Goal: Information Seeking & Learning: Learn about a topic

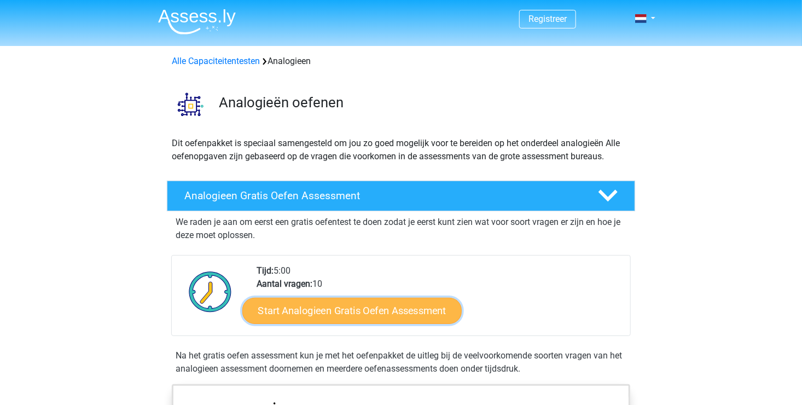
click at [419, 309] on link "Start Analogieen Gratis Oefen Assessment" at bounding box center [351, 310] width 219 height 26
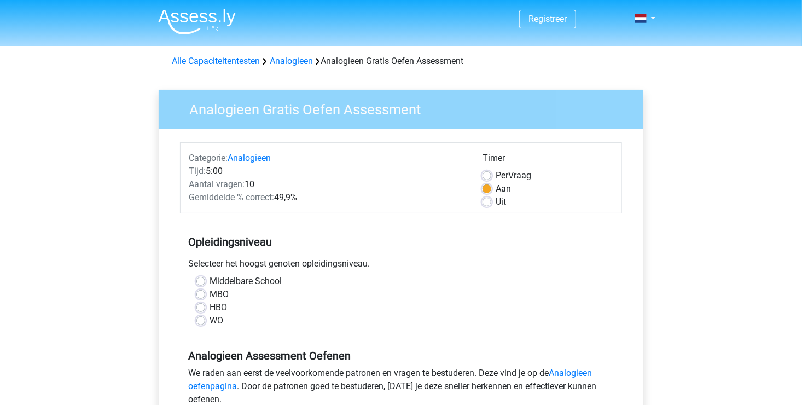
click at [209, 308] on label "HBO" at bounding box center [217, 307] width 17 height 13
click at [203, 308] on input "HBO" at bounding box center [200, 306] width 9 height 11
radio input "true"
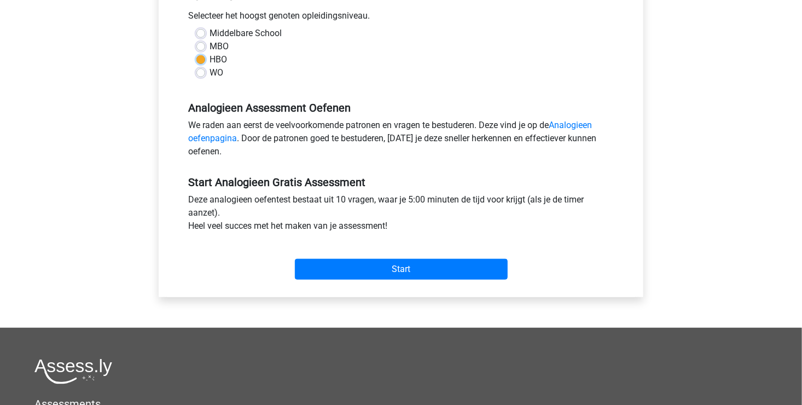
scroll to position [291, 0]
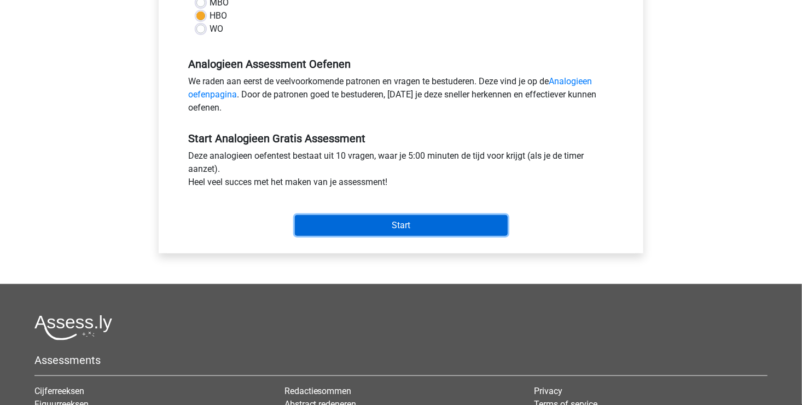
click at [376, 230] on input "Start" at bounding box center [401, 225] width 213 height 21
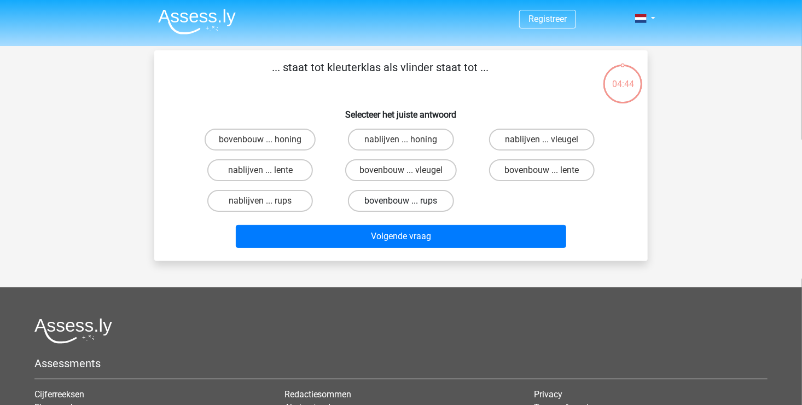
click at [406, 199] on label "bovenbouw ... rups" at bounding box center [401, 201] width 106 height 22
click at [406, 201] on input "bovenbouw ... rups" at bounding box center [404, 204] width 7 height 7
radio input "true"
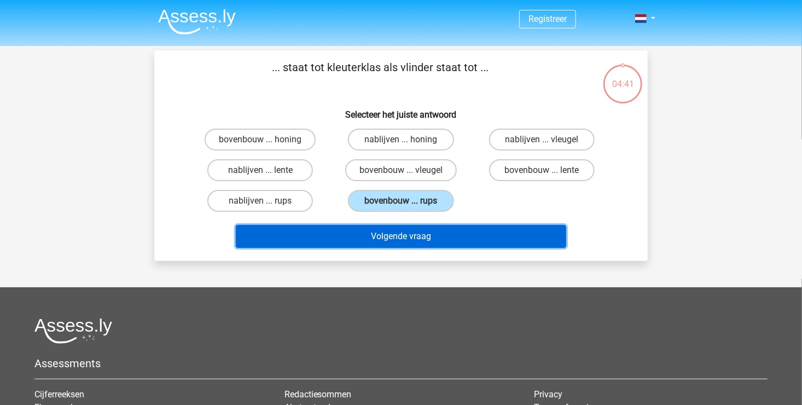
click at [418, 237] on button "Volgende vraag" at bounding box center [401, 236] width 331 height 23
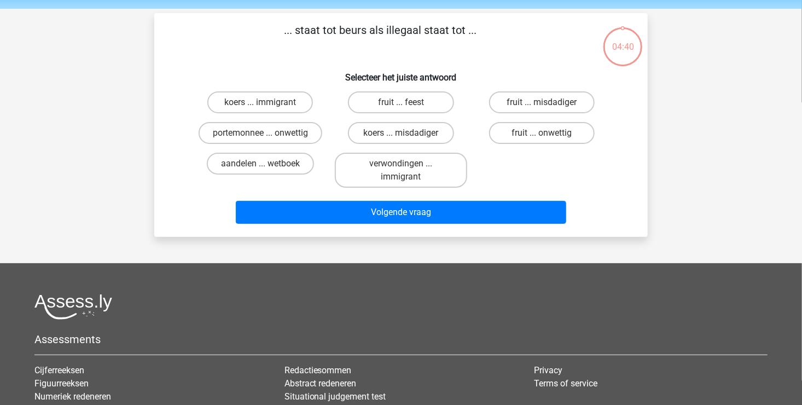
scroll to position [50, 0]
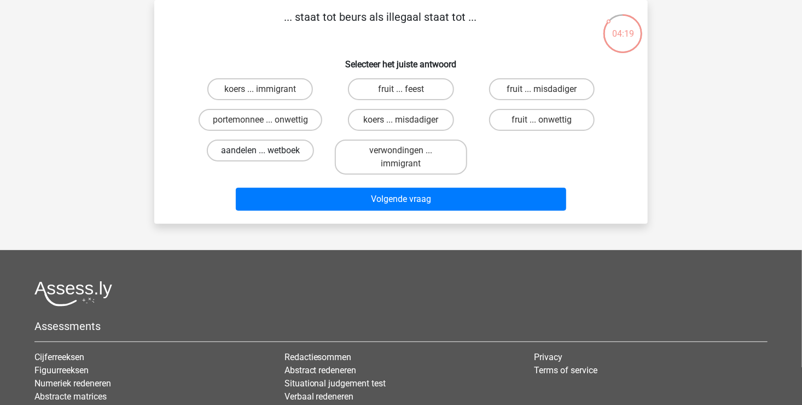
click at [288, 151] on label "aandelen ... wetboek" at bounding box center [260, 150] width 107 height 22
click at [267, 151] on input "aandelen ... wetboek" at bounding box center [263, 153] width 7 height 7
radio input "true"
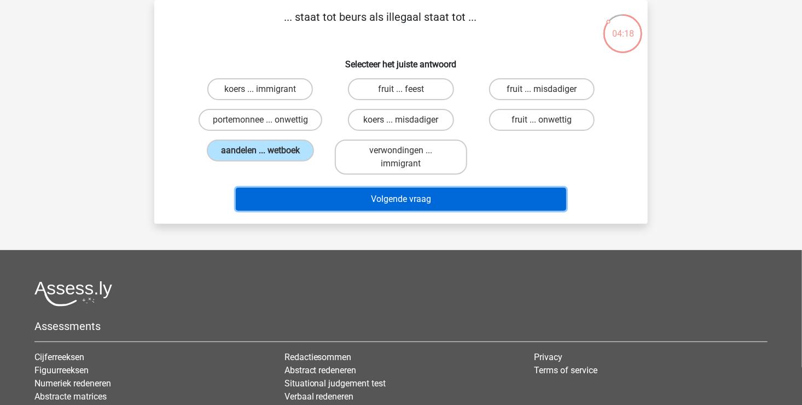
click at [408, 195] on button "Volgende vraag" at bounding box center [401, 199] width 331 height 23
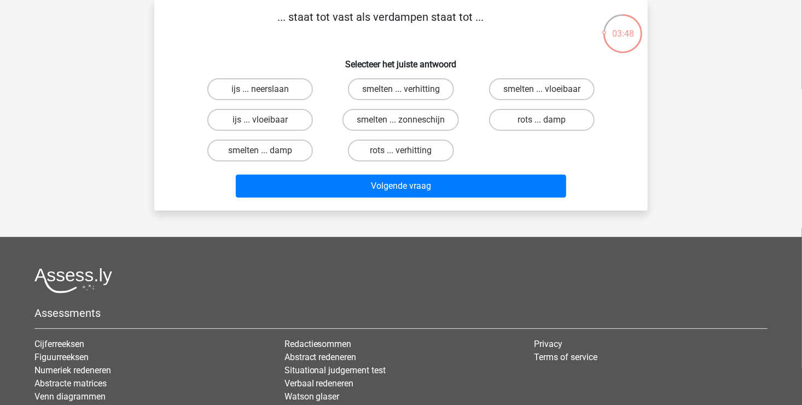
click at [265, 120] on input "ijs ... vloeibaar" at bounding box center [263, 123] width 7 height 7
radio input "true"
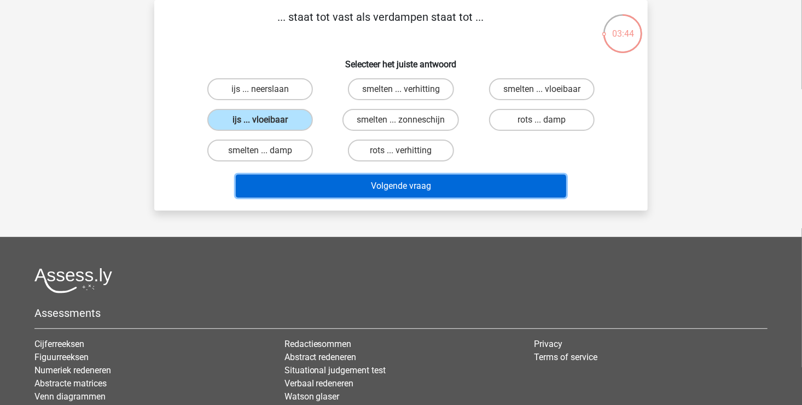
click at [418, 182] on button "Volgende vraag" at bounding box center [401, 185] width 331 height 23
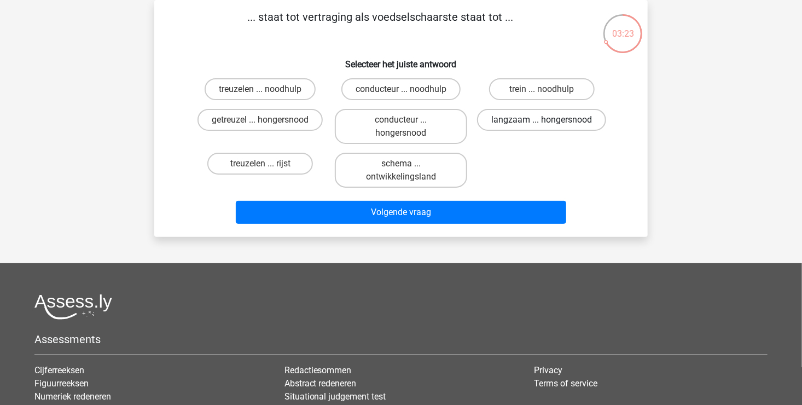
click at [550, 128] on label "langzaam ... hongersnood" at bounding box center [541, 120] width 129 height 22
click at [548, 127] on input "langzaam ... hongersnood" at bounding box center [544, 123] width 7 height 7
radio input "true"
click at [537, 128] on label "langzaam ... hongersnood" at bounding box center [541, 120] width 129 height 22
click at [541, 127] on input "langzaam ... hongersnood" at bounding box center [544, 123] width 7 height 7
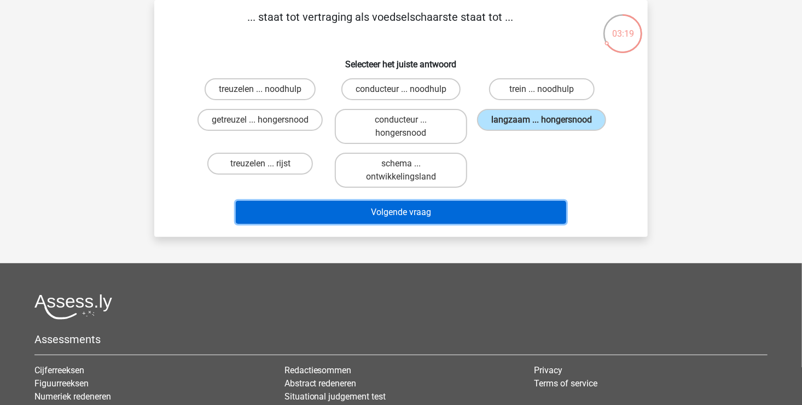
click at [407, 214] on button "Volgende vraag" at bounding box center [401, 212] width 331 height 23
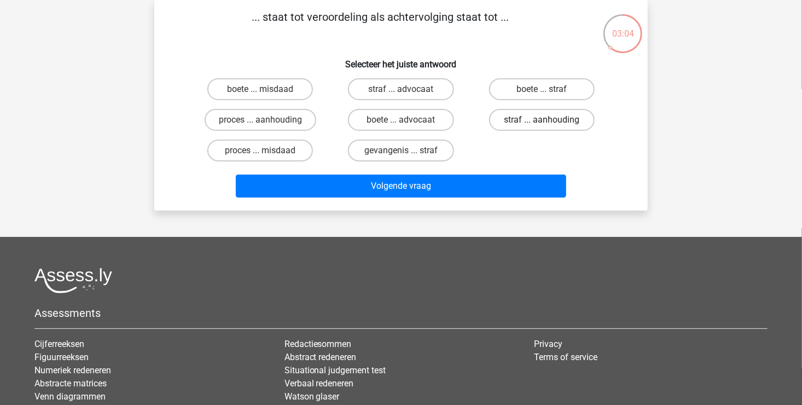
click at [541, 119] on label "straf ... aanhouding" at bounding box center [542, 120] width 106 height 22
click at [541, 120] on input "straf ... aanhouding" at bounding box center [544, 123] width 7 height 7
radio input "true"
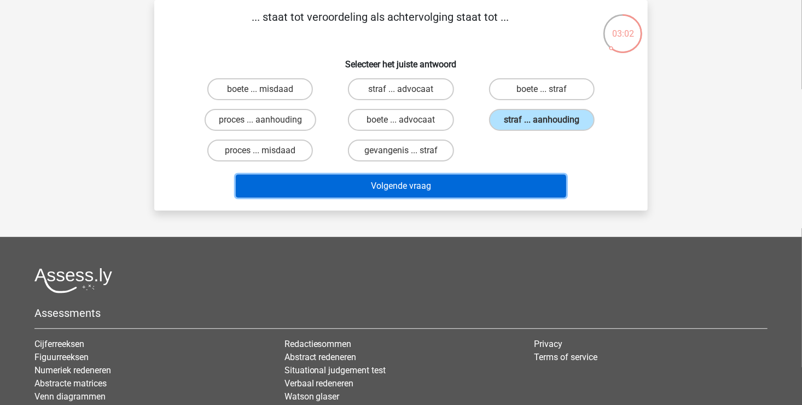
click at [405, 181] on button "Volgende vraag" at bounding box center [401, 185] width 331 height 23
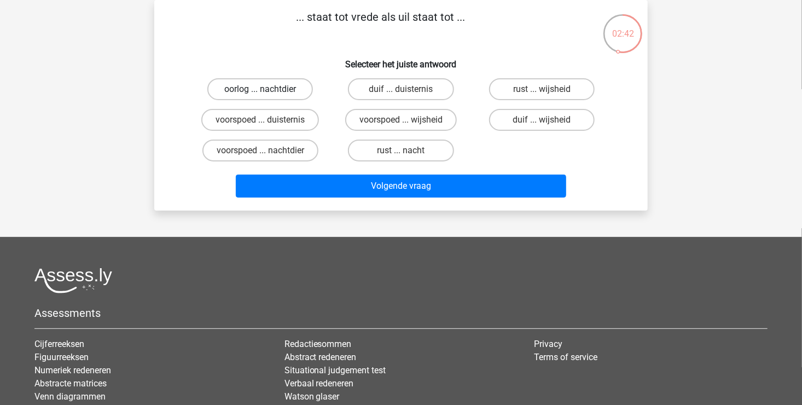
click at [270, 87] on label "oorlog ... nachtdier" at bounding box center [260, 89] width 106 height 22
click at [267, 89] on input "oorlog ... nachtdier" at bounding box center [263, 92] width 7 height 7
radio input "true"
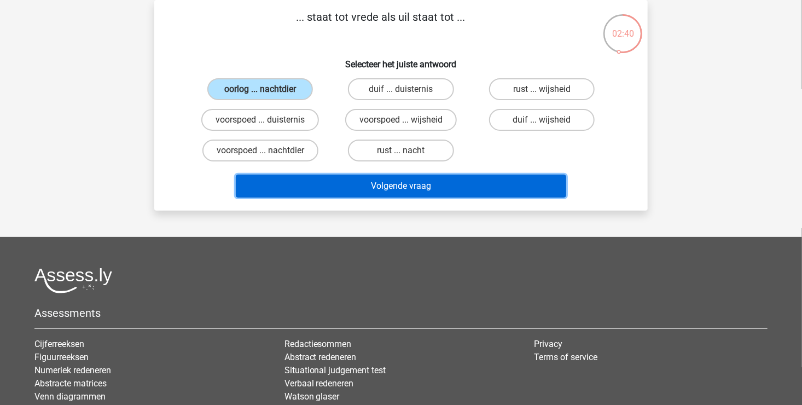
click at [439, 185] on button "Volgende vraag" at bounding box center [401, 185] width 331 height 23
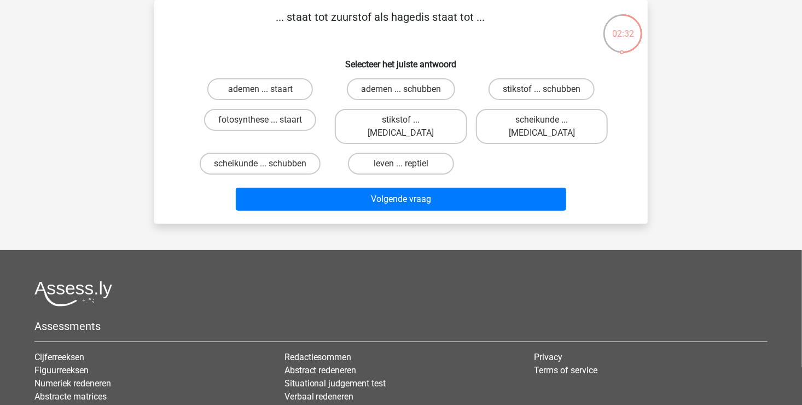
click at [266, 89] on input "ademen ... staart" at bounding box center [263, 92] width 7 height 7
radio input "true"
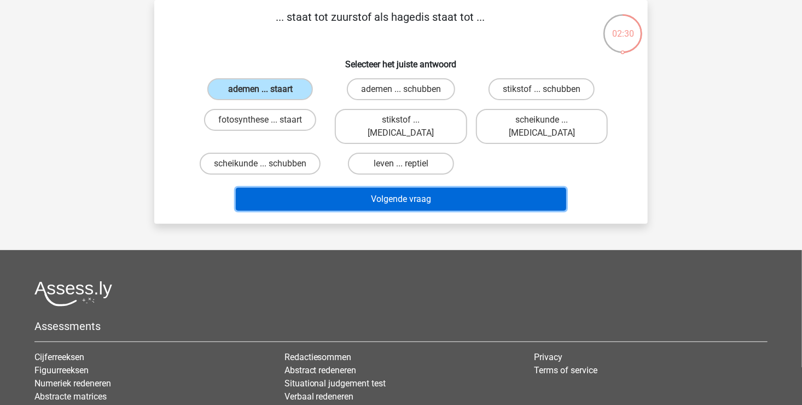
click at [408, 188] on button "Volgende vraag" at bounding box center [401, 199] width 331 height 23
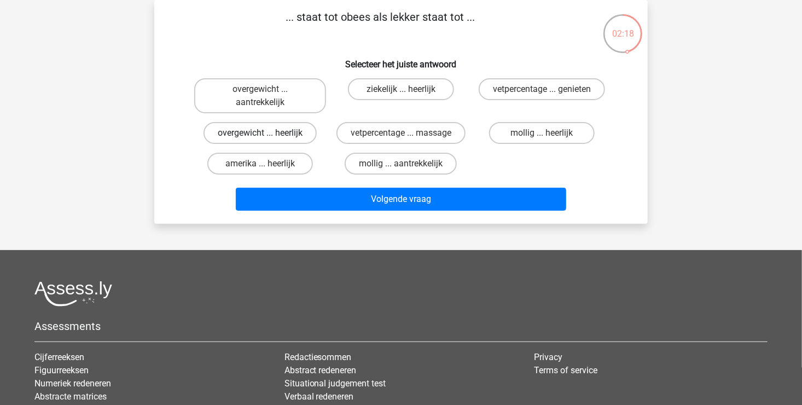
click at [271, 134] on label "overgewicht ... heerlijk" at bounding box center [259, 133] width 113 height 22
click at [267, 134] on input "overgewicht ... heerlijk" at bounding box center [263, 136] width 7 height 7
radio input "true"
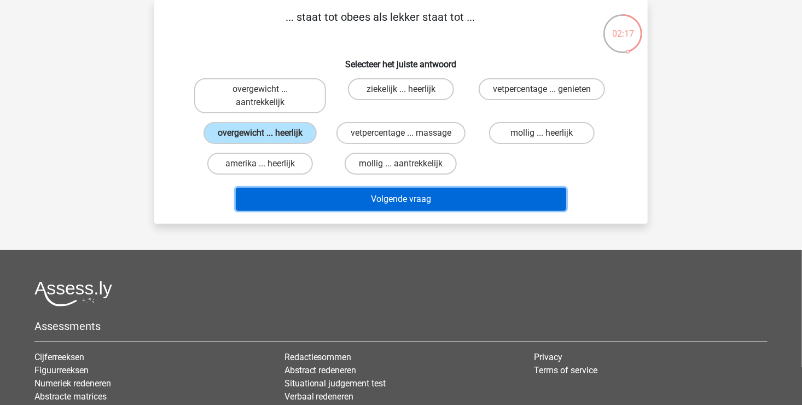
click at [420, 200] on button "Volgende vraag" at bounding box center [401, 199] width 331 height 23
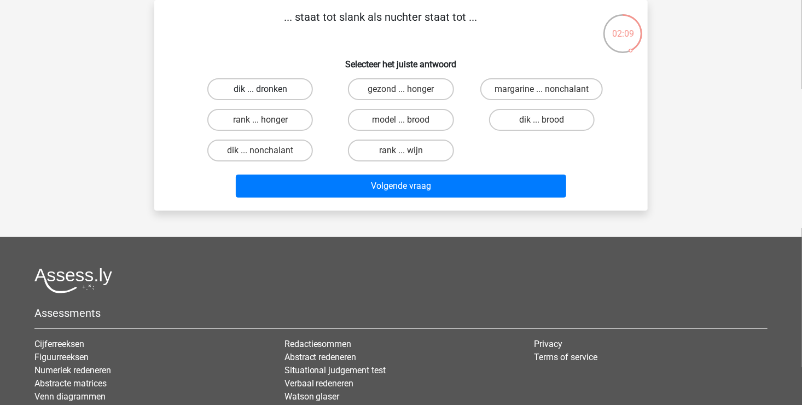
click at [283, 84] on label "dik ... dronken" at bounding box center [260, 89] width 106 height 22
click at [267, 89] on input "dik ... dronken" at bounding box center [263, 92] width 7 height 7
radio input "true"
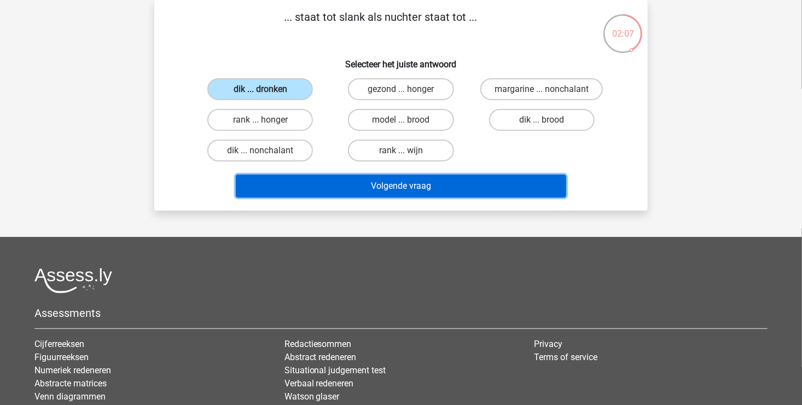
click at [412, 192] on button "Volgende vraag" at bounding box center [401, 185] width 331 height 23
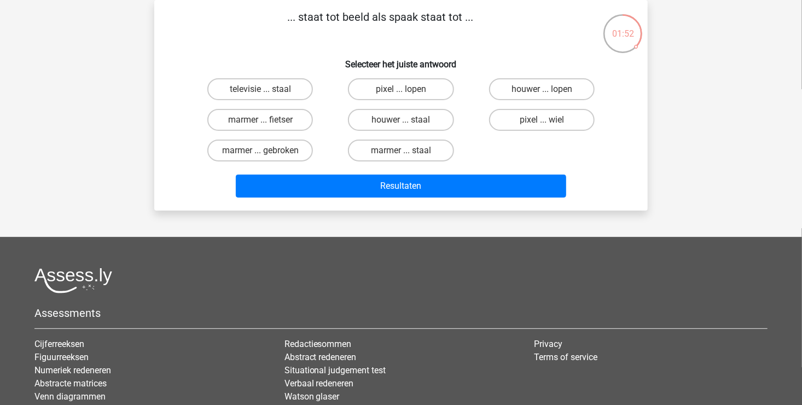
click at [542, 125] on input "pixel ... wiel" at bounding box center [544, 123] width 7 height 7
radio input "true"
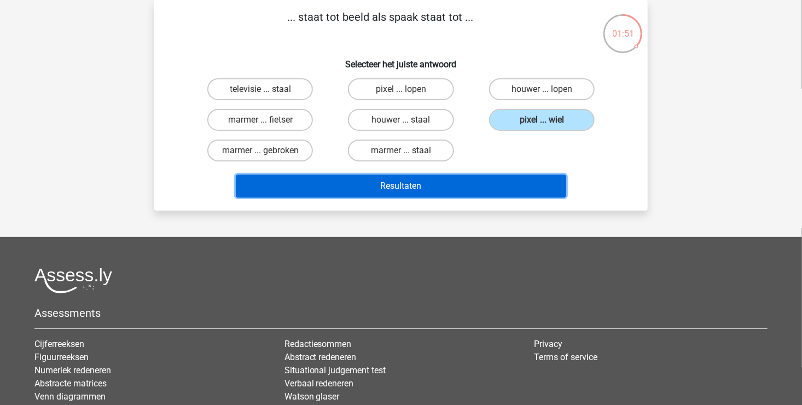
click at [388, 184] on button "Resultaten" at bounding box center [401, 185] width 331 height 23
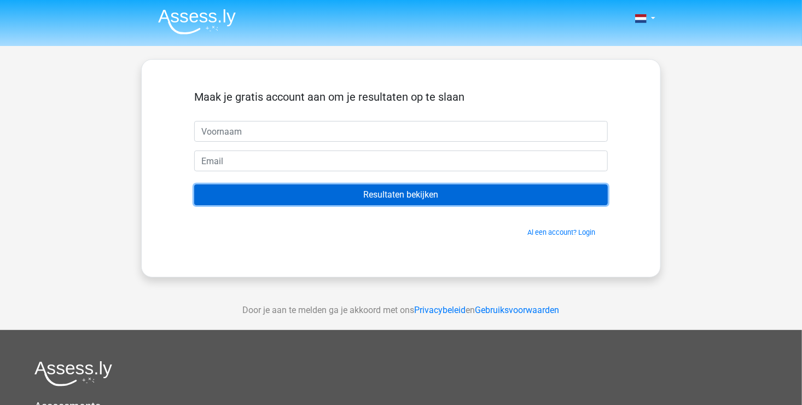
drag, startPoint x: 450, startPoint y: 191, endPoint x: 377, endPoint y: 203, distance: 73.6
click at [377, 203] on input "Resultaten bekijken" at bounding box center [400, 194] width 413 height 21
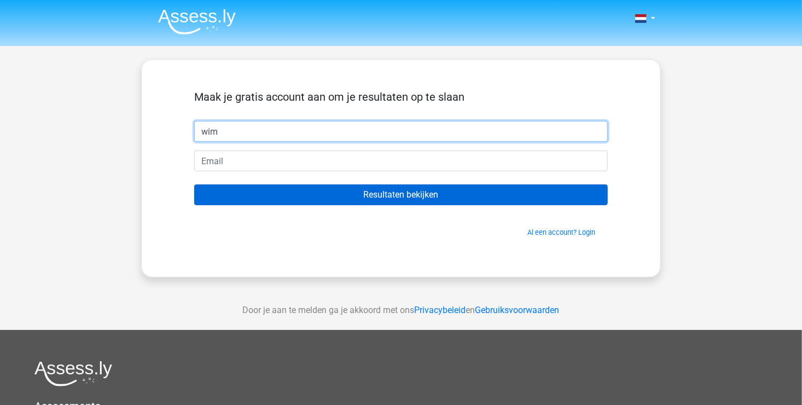
type input "wim"
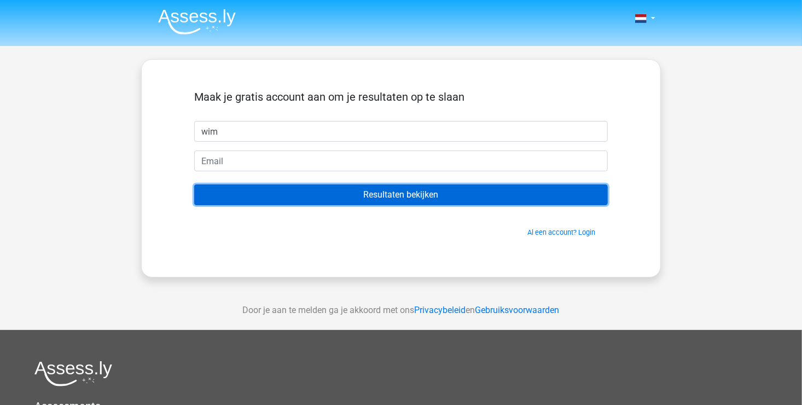
click at [366, 200] on input "Resultaten bekijken" at bounding box center [400, 194] width 413 height 21
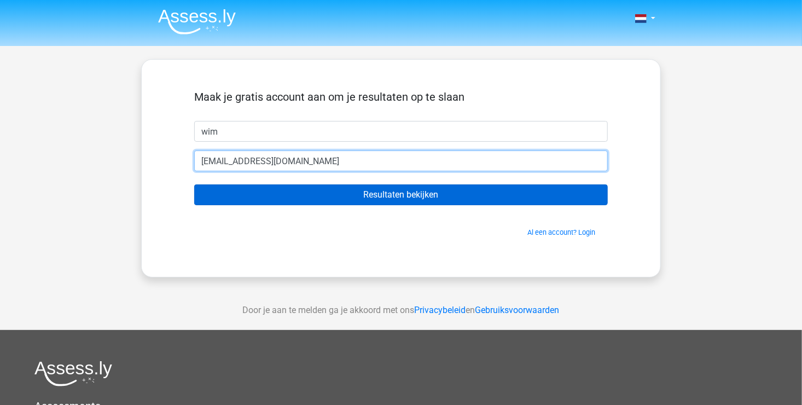
type input "wvsloten@brocacef.nl"
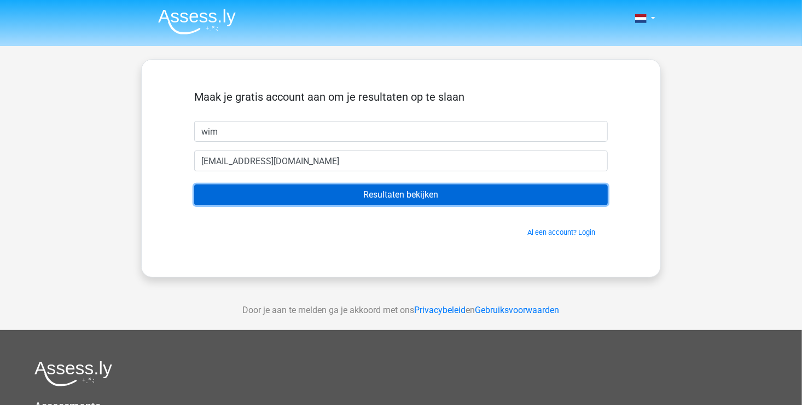
click at [404, 188] on input "Resultaten bekijken" at bounding box center [400, 194] width 413 height 21
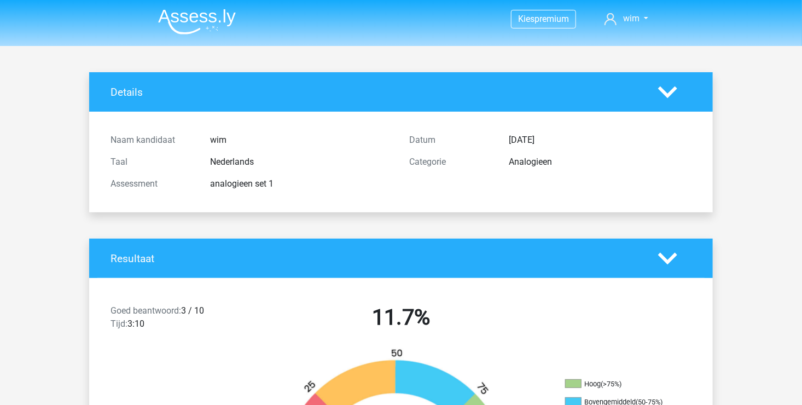
click at [541, 319] on h2 "11.7%" at bounding box center [401, 317] width 282 height 26
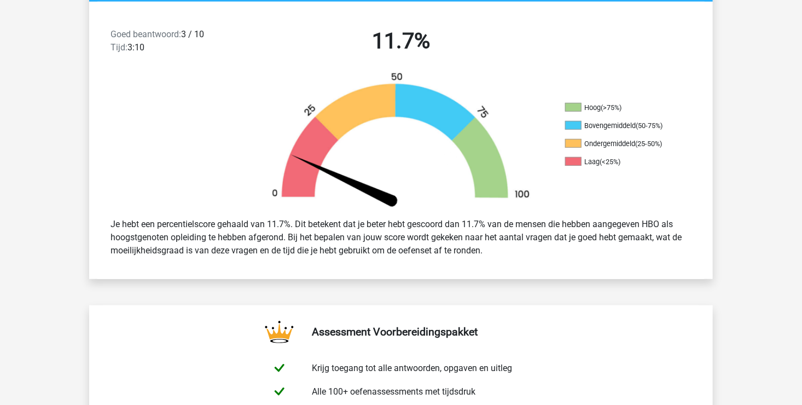
scroll to position [39, 0]
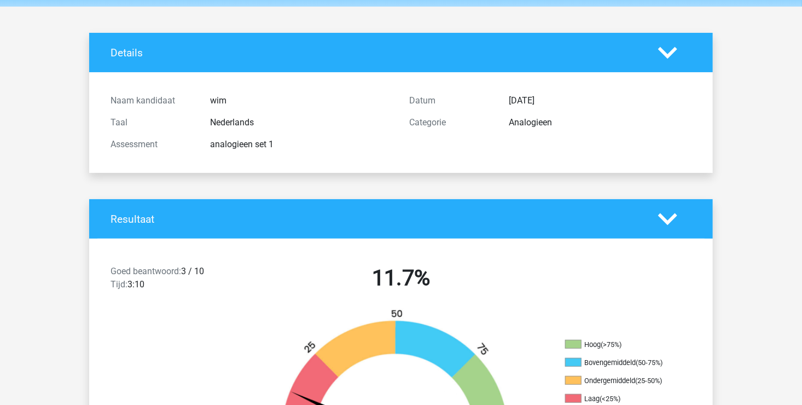
click at [138, 246] on div "Goed beantwoord: 3 / 10 Tijd: 3:10 11.7% Hoog (>75%) Bovengemiddeld (50-75%) On…" at bounding box center [400, 376] width 607 height 277
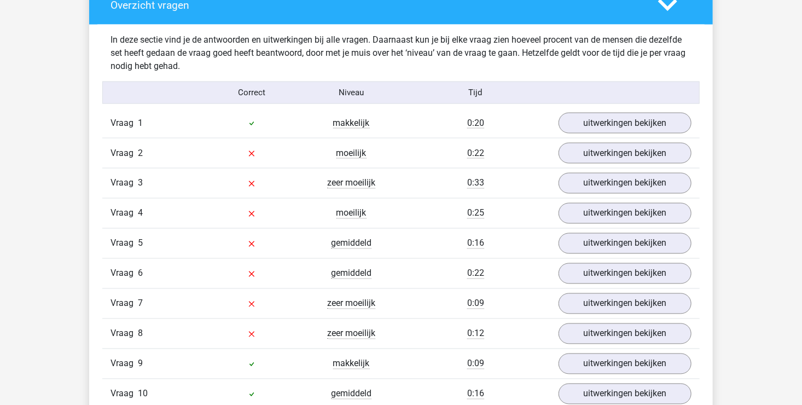
scroll to position [849, 0]
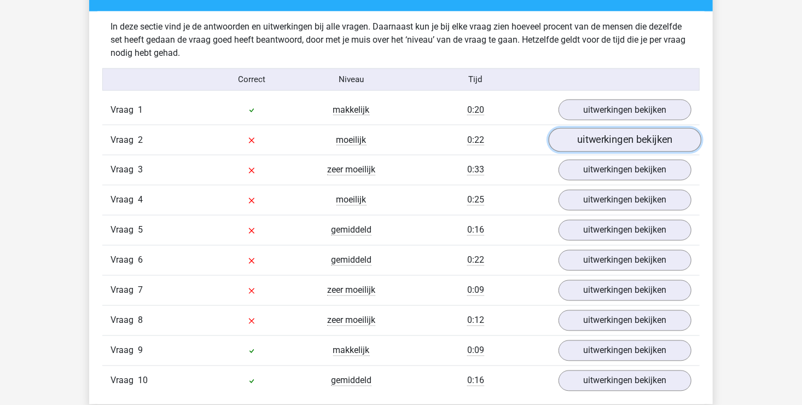
click at [626, 147] on link "uitwerkingen bekijken" at bounding box center [624, 140] width 153 height 24
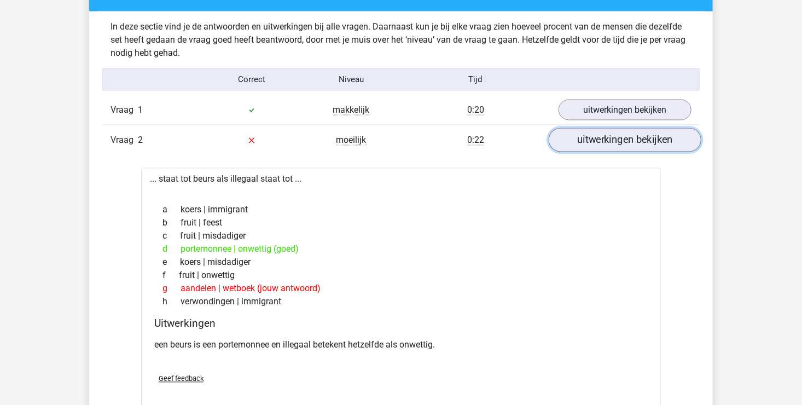
click at [660, 143] on link "uitwerkingen bekijken" at bounding box center [624, 140] width 153 height 24
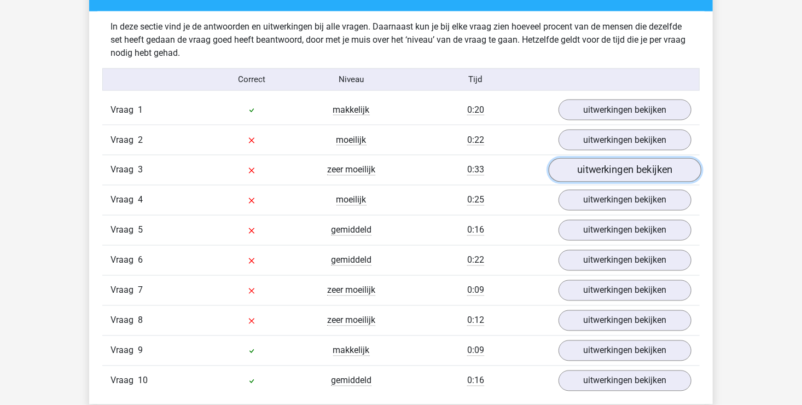
click at [643, 162] on link "uitwerkingen bekijken" at bounding box center [624, 170] width 153 height 24
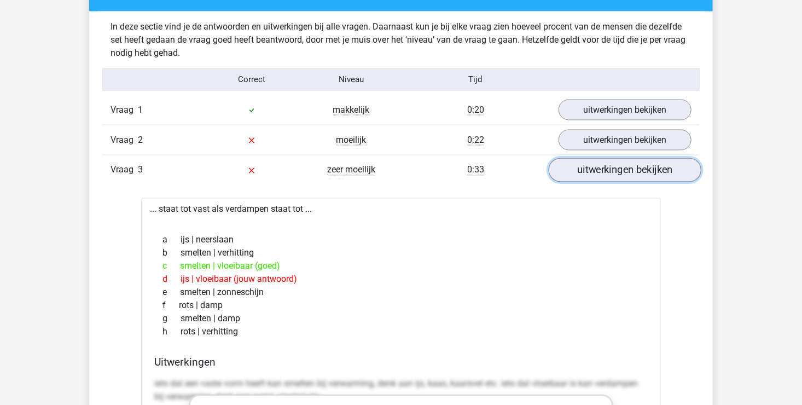
click at [644, 168] on link "uitwerkingen bekijken" at bounding box center [624, 170] width 153 height 24
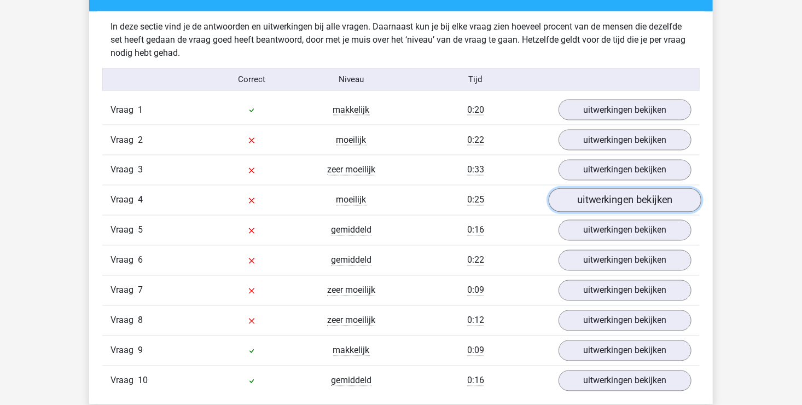
click at [643, 192] on link "uitwerkingen bekijken" at bounding box center [624, 200] width 153 height 24
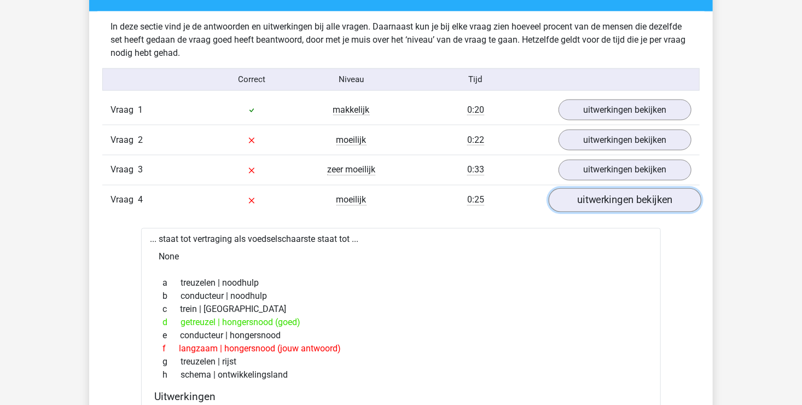
click at [643, 192] on link "uitwerkingen bekijken" at bounding box center [624, 200] width 153 height 24
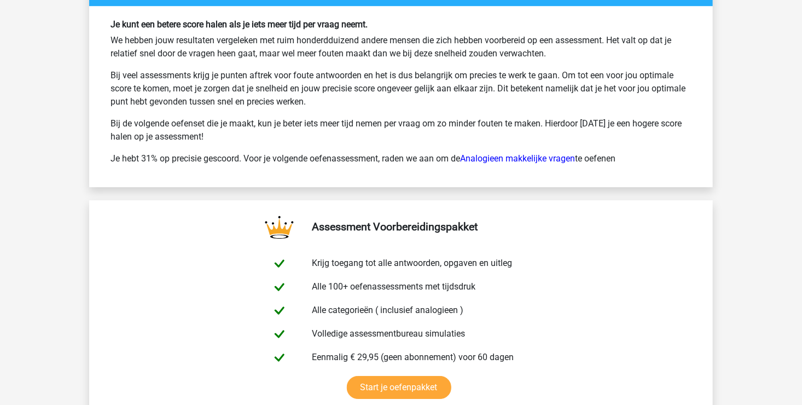
scroll to position [1702, 0]
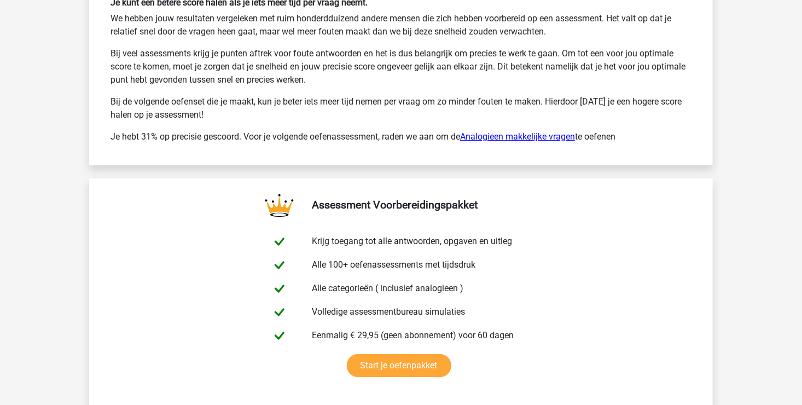
click at [537, 133] on link "Analogieen makkelijke vragen" at bounding box center [517, 136] width 115 height 10
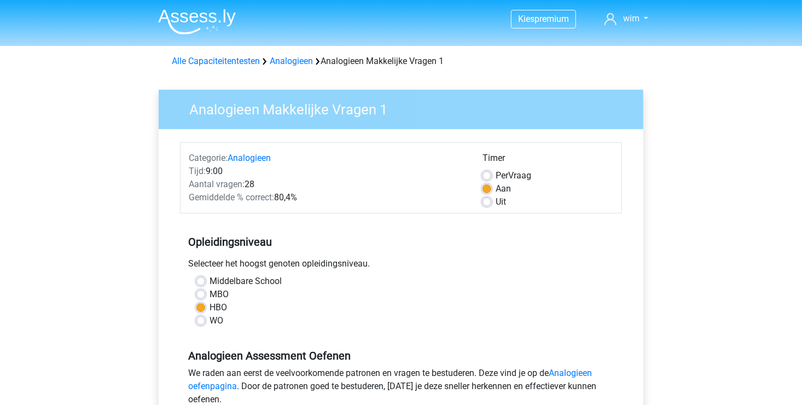
click at [438, 284] on div "Middelbare School" at bounding box center [400, 280] width 409 height 13
click at [209, 296] on label "MBO" at bounding box center [218, 294] width 19 height 13
click at [204, 296] on input "MBO" at bounding box center [200, 293] width 9 height 11
radio input "true"
click at [412, 319] on div "WO" at bounding box center [400, 320] width 409 height 13
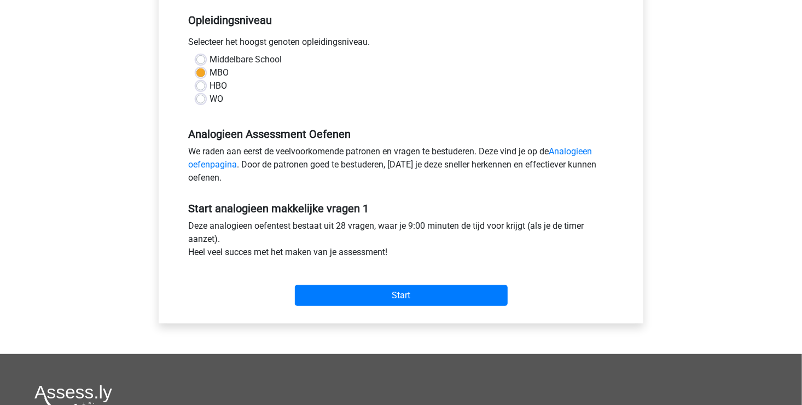
scroll to position [241, 0]
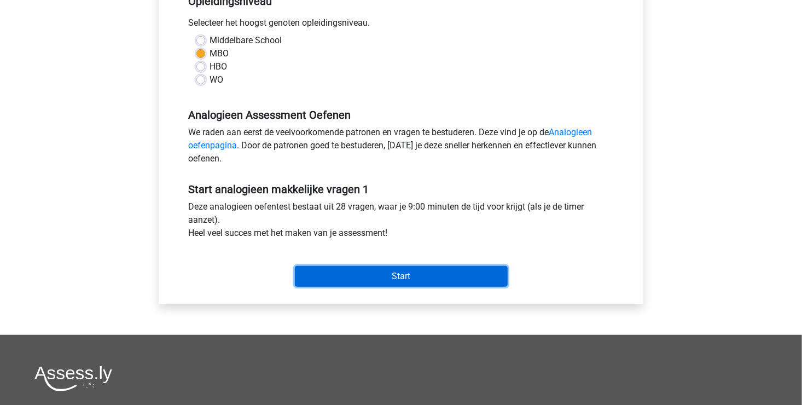
click at [432, 278] on input "Start" at bounding box center [401, 276] width 213 height 21
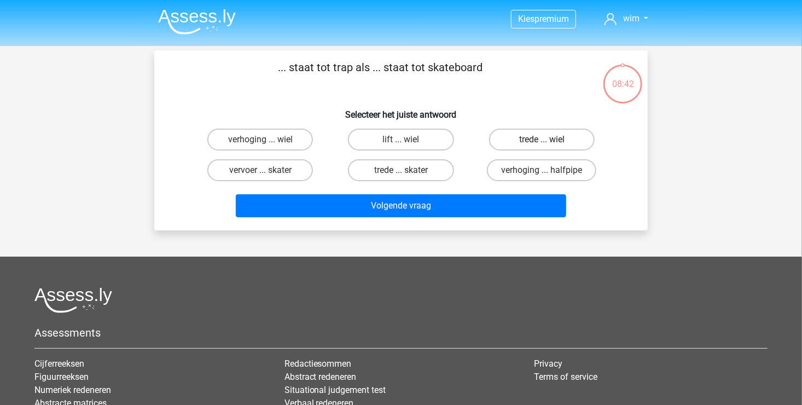
click at [537, 144] on label "trede ... wiel" at bounding box center [542, 139] width 106 height 22
click at [541, 144] on input "trede ... wiel" at bounding box center [544, 142] width 7 height 7
radio input "true"
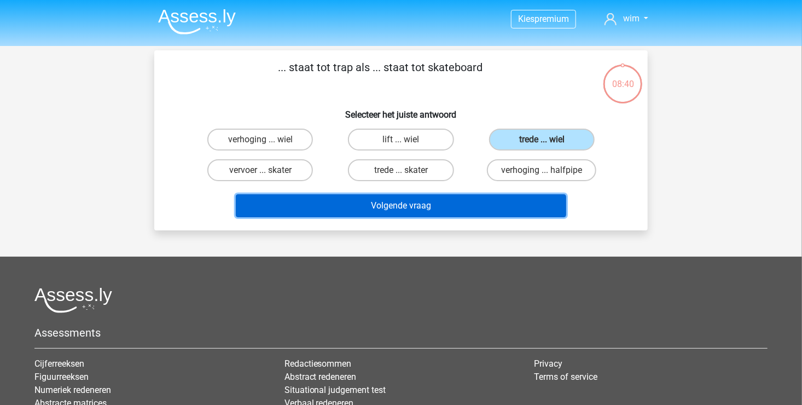
click at [383, 203] on button "Volgende vraag" at bounding box center [401, 205] width 331 height 23
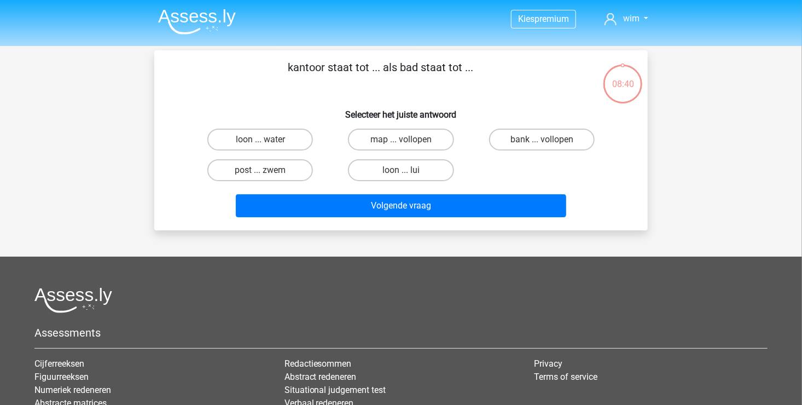
scroll to position [50, 0]
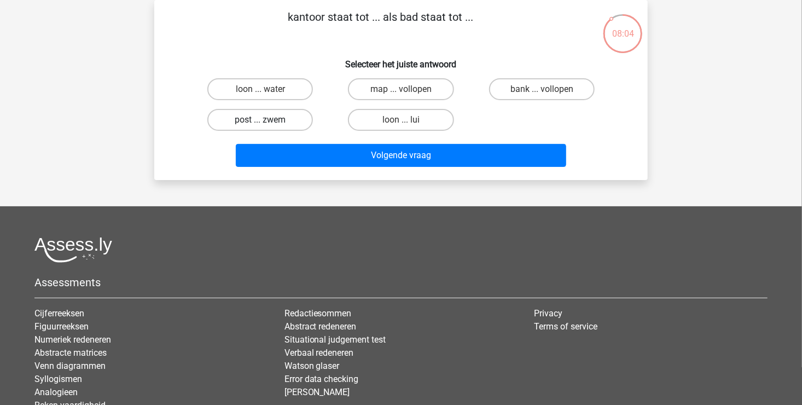
click at [292, 122] on label "post ... zwem" at bounding box center [260, 120] width 106 height 22
click at [267, 122] on input "post ... zwem" at bounding box center [263, 123] width 7 height 7
radio input "true"
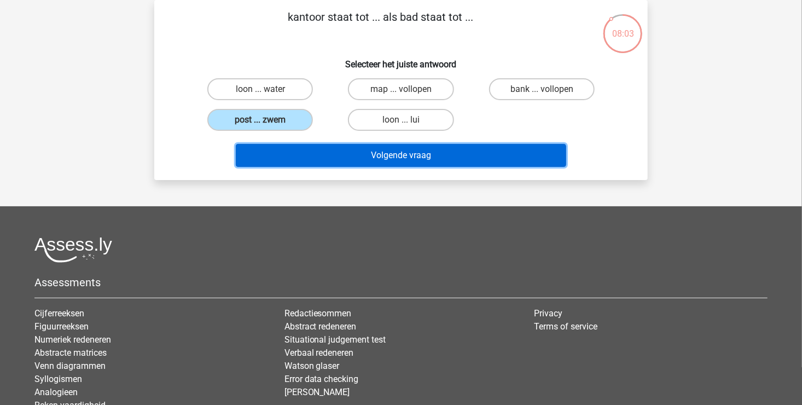
click at [420, 157] on button "Volgende vraag" at bounding box center [401, 155] width 331 height 23
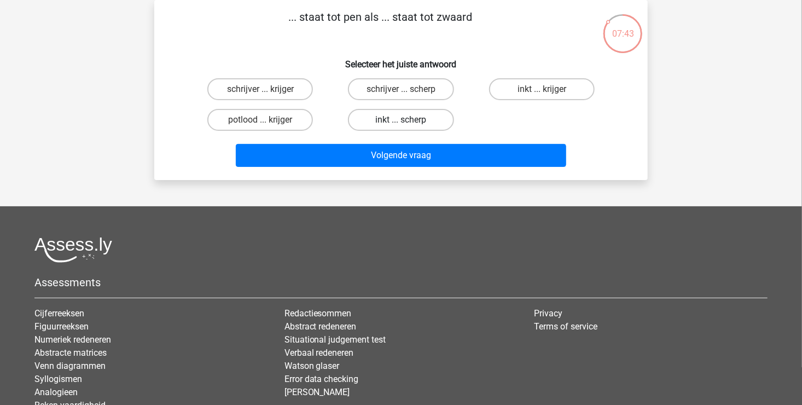
click at [422, 122] on label "inkt ... scherp" at bounding box center [401, 120] width 106 height 22
click at [408, 122] on input "inkt ... scherp" at bounding box center [404, 123] width 7 height 7
radio input "true"
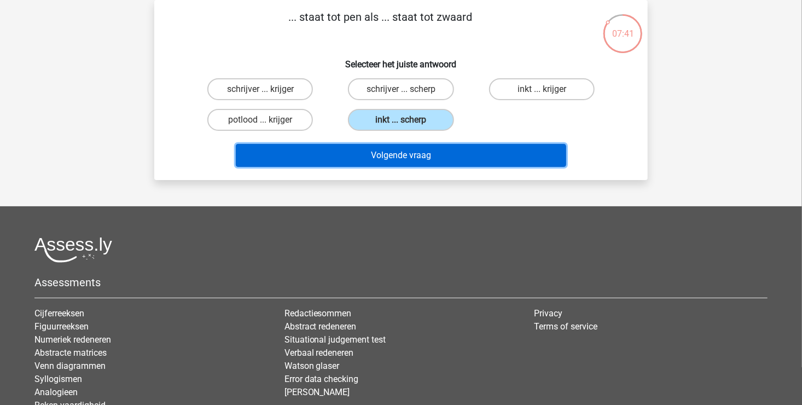
click at [424, 155] on button "Volgende vraag" at bounding box center [401, 155] width 331 height 23
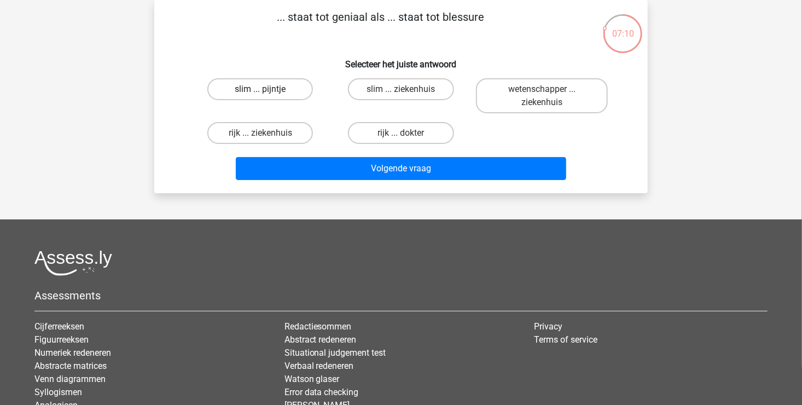
click at [280, 90] on label "slim ... pijntje" at bounding box center [260, 89] width 106 height 22
click at [267, 90] on input "slim ... pijntje" at bounding box center [263, 92] width 7 height 7
radio input "true"
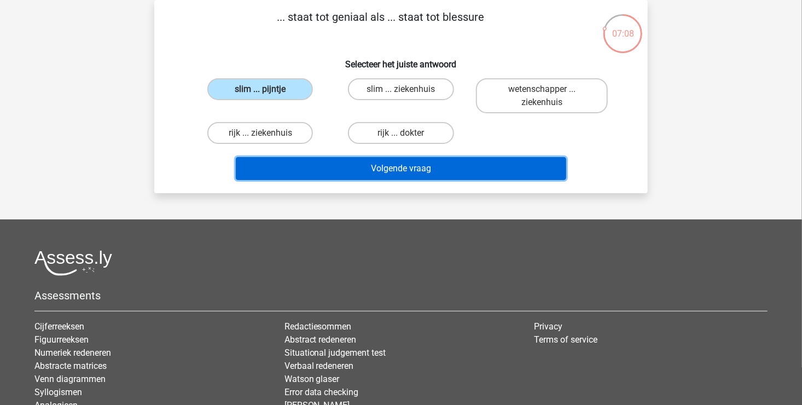
click at [437, 157] on button "Volgende vraag" at bounding box center [401, 168] width 331 height 23
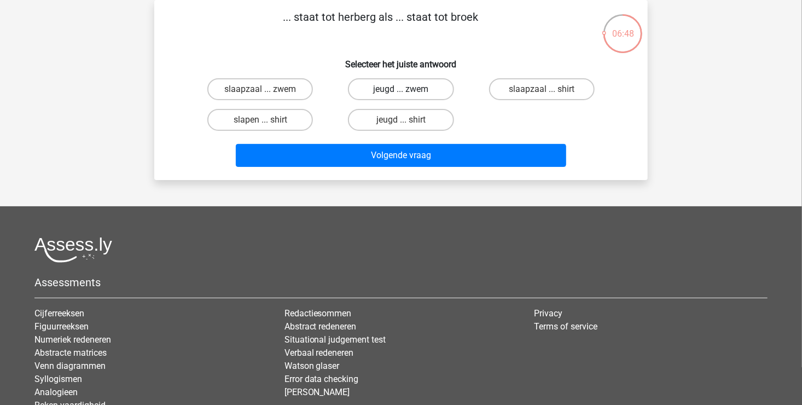
click at [410, 93] on label "jeugd ... zwem" at bounding box center [401, 89] width 106 height 22
click at [408, 93] on input "jeugd ... zwem" at bounding box center [404, 92] width 7 height 7
radio input "true"
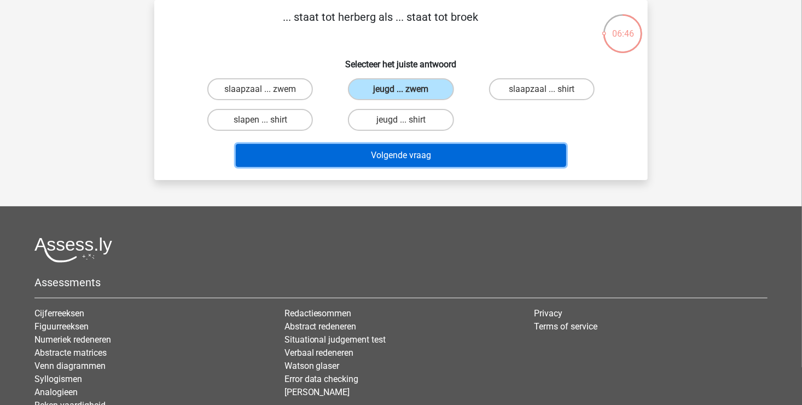
click at [408, 157] on button "Volgende vraag" at bounding box center [401, 155] width 331 height 23
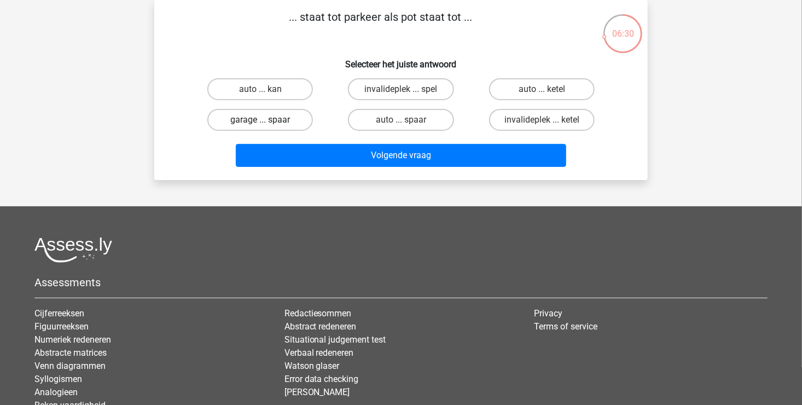
click at [279, 119] on label "garage ... spaar" at bounding box center [260, 120] width 106 height 22
click at [267, 120] on input "garage ... spaar" at bounding box center [263, 123] width 7 height 7
radio input "true"
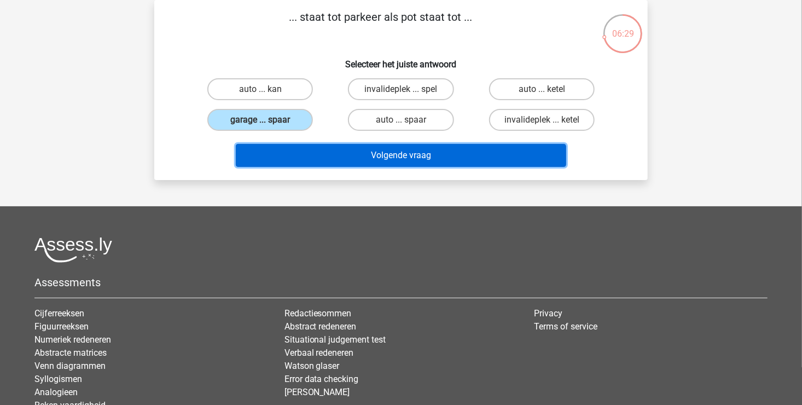
click at [431, 155] on button "Volgende vraag" at bounding box center [401, 155] width 331 height 23
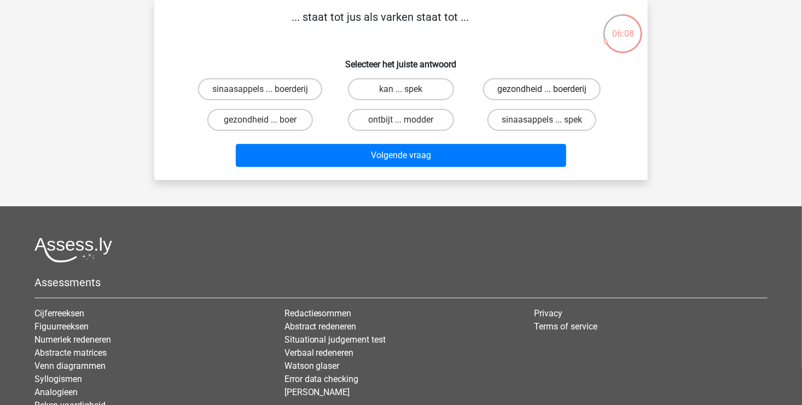
click at [545, 87] on label "gezondheid ... boerderij" at bounding box center [542, 89] width 118 height 22
click at [545, 89] on input "gezondheid ... boerderij" at bounding box center [544, 92] width 7 height 7
radio input "true"
click at [285, 92] on label "sinaasappels ... boerderij" at bounding box center [260, 89] width 124 height 22
click at [267, 92] on input "sinaasappels ... boerderij" at bounding box center [263, 92] width 7 height 7
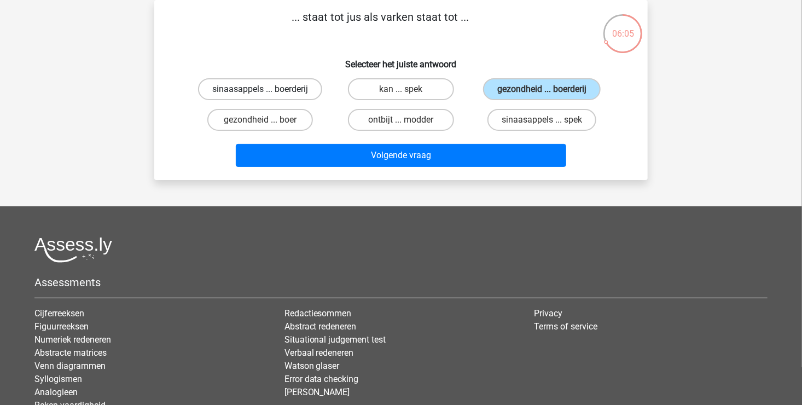
radio input "true"
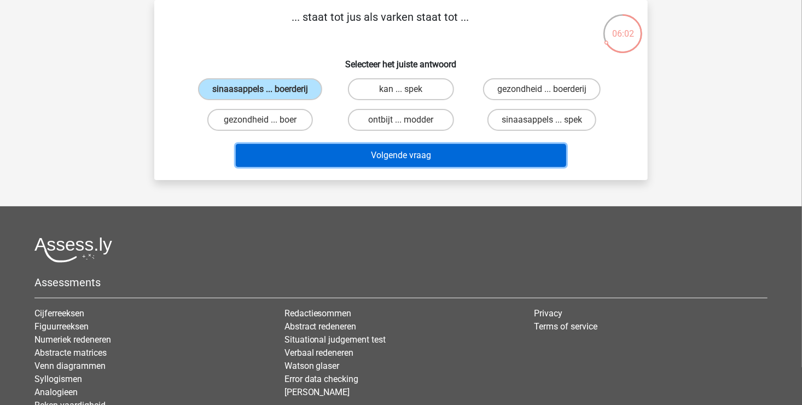
click at [434, 157] on button "Volgende vraag" at bounding box center [401, 155] width 331 height 23
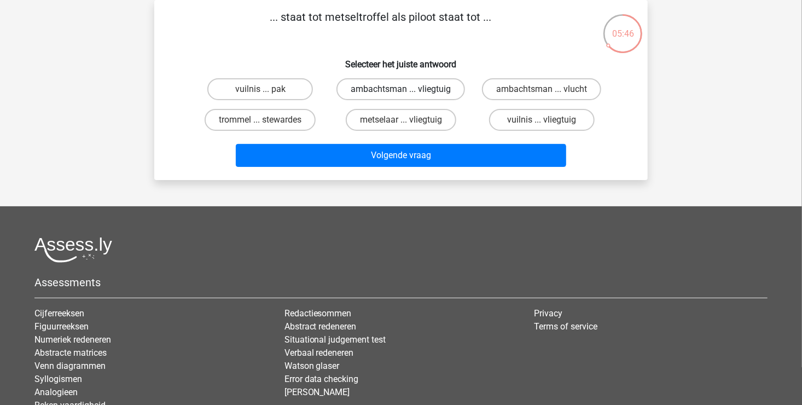
click at [432, 89] on label "ambachtsman ... vliegtuig" at bounding box center [400, 89] width 128 height 22
click at [408, 89] on input "ambachtsman ... vliegtuig" at bounding box center [404, 92] width 7 height 7
radio input "true"
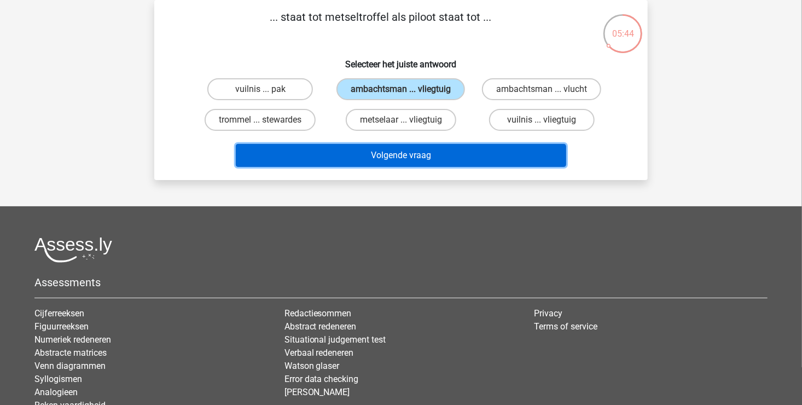
click at [439, 152] on button "Volgende vraag" at bounding box center [401, 155] width 331 height 23
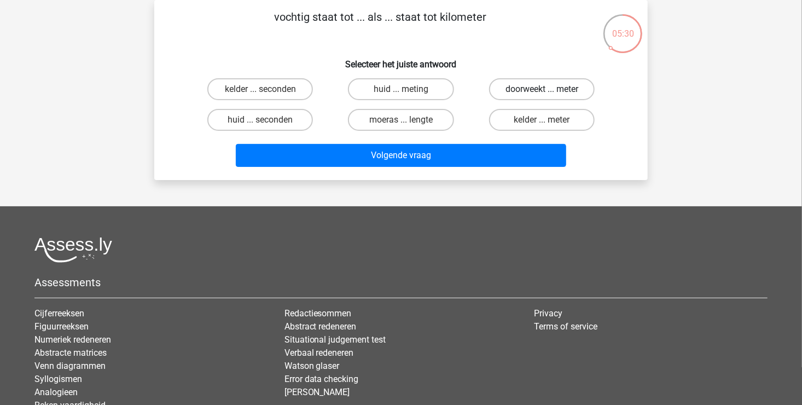
click at [536, 89] on label "doorweekt ... meter" at bounding box center [542, 89] width 106 height 22
click at [541, 89] on input "doorweekt ... meter" at bounding box center [544, 92] width 7 height 7
radio input "true"
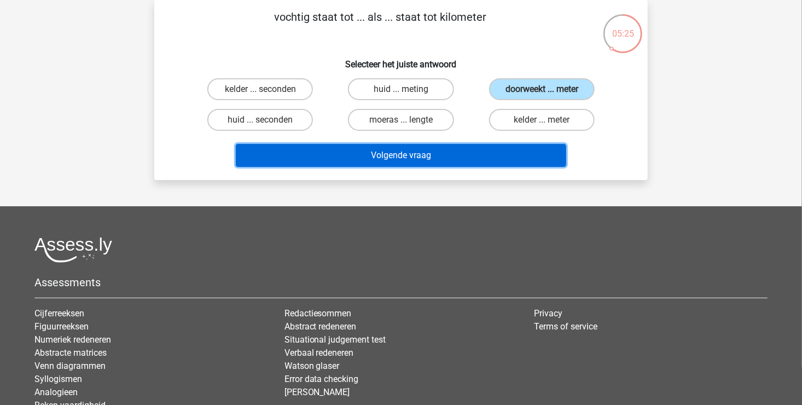
click at [387, 157] on button "Volgende vraag" at bounding box center [401, 155] width 331 height 23
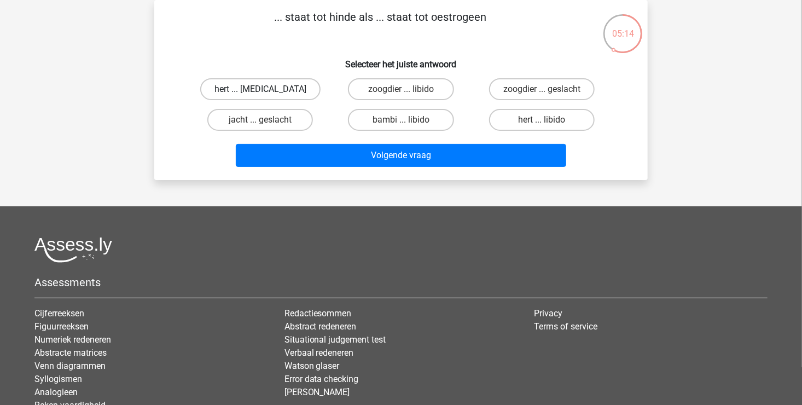
click at [256, 89] on label "hert ... testosteron" at bounding box center [260, 89] width 120 height 22
click at [260, 89] on input "hert ... testosteron" at bounding box center [263, 92] width 7 height 7
radio input "true"
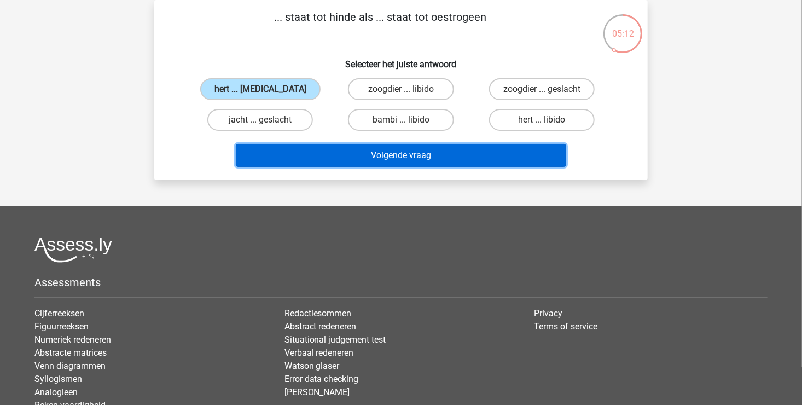
click at [432, 151] on button "Volgende vraag" at bounding box center [401, 155] width 331 height 23
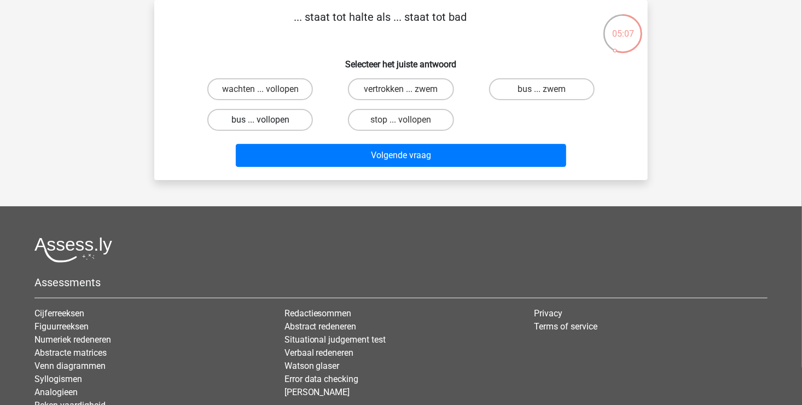
click at [288, 120] on label "bus ... vollopen" at bounding box center [260, 120] width 106 height 22
click at [267, 120] on input "bus ... vollopen" at bounding box center [263, 123] width 7 height 7
radio input "true"
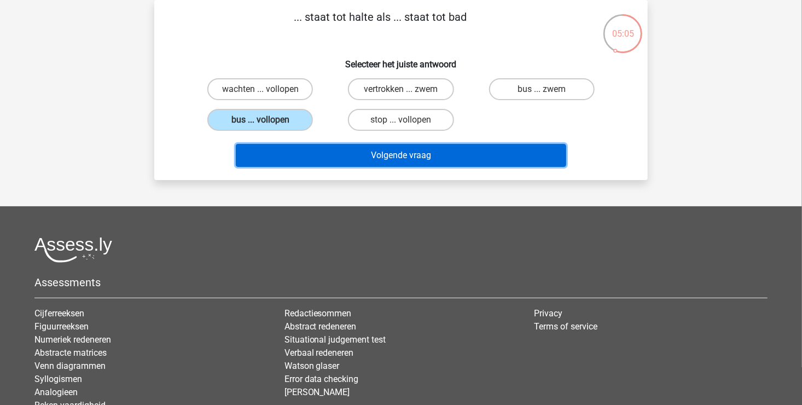
click at [422, 157] on button "Volgende vraag" at bounding box center [401, 155] width 331 height 23
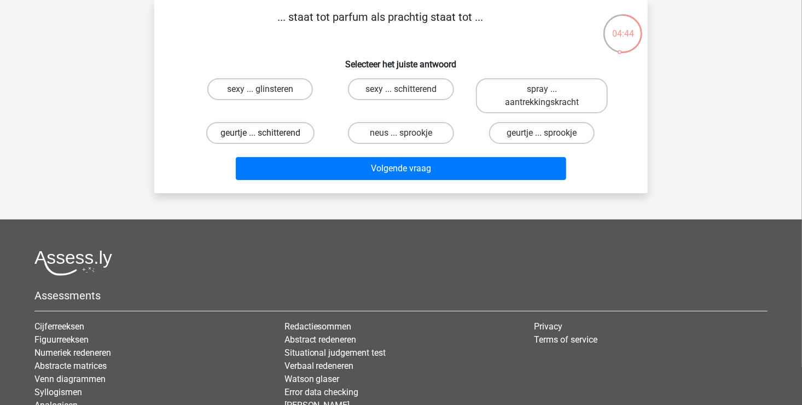
click at [297, 131] on label "geurtje ... schitterend" at bounding box center [260, 133] width 108 height 22
click at [267, 133] on input "geurtje ... schitterend" at bounding box center [263, 136] width 7 height 7
radio input "true"
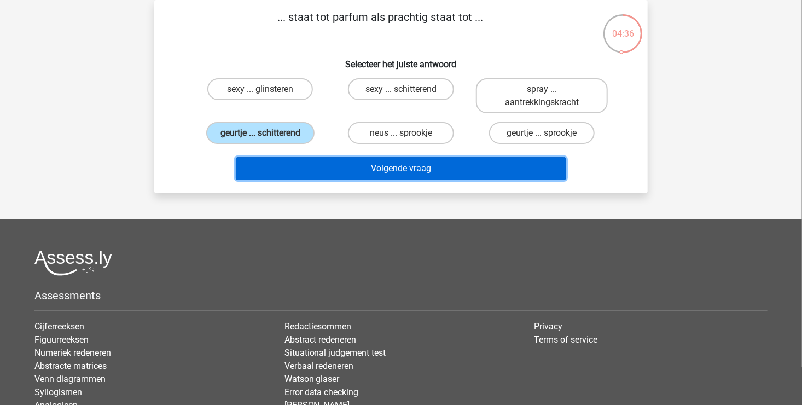
click at [396, 162] on button "Volgende vraag" at bounding box center [401, 168] width 331 height 23
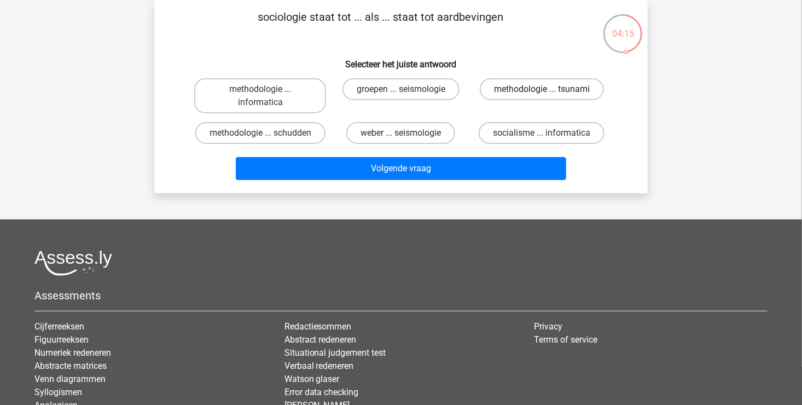
click at [533, 89] on label "methodologie ... tsunami" at bounding box center [542, 89] width 124 height 22
click at [541, 89] on input "methodologie ... tsunami" at bounding box center [544, 92] width 7 height 7
radio input "true"
click at [274, 130] on label "methodologie ... schudden" at bounding box center [260, 133] width 130 height 22
click at [267, 133] on input "methodologie ... schudden" at bounding box center [263, 136] width 7 height 7
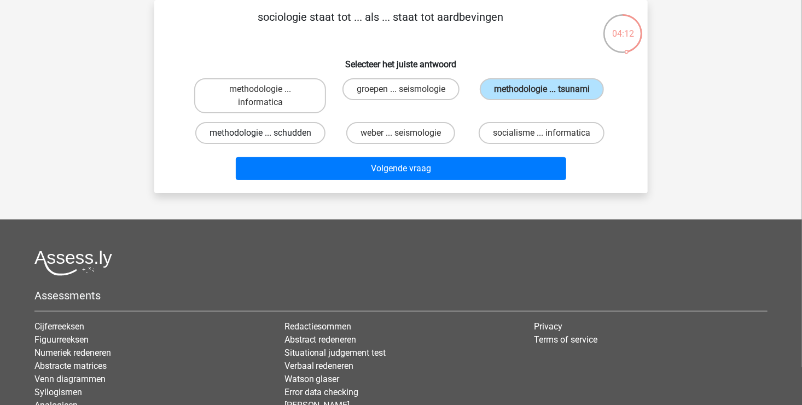
radio input "true"
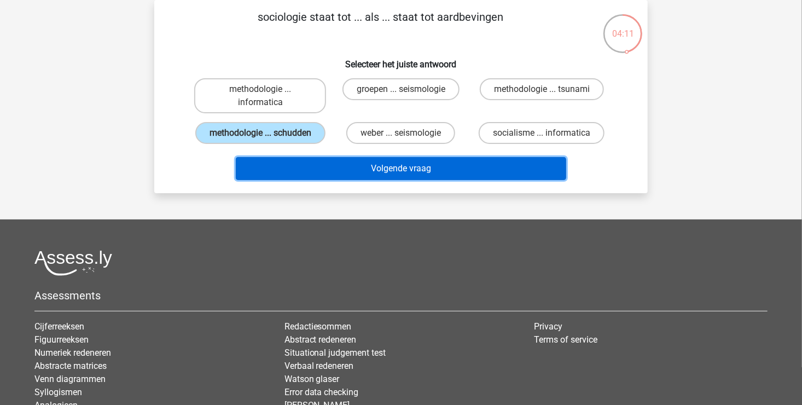
click at [389, 169] on button "Volgende vraag" at bounding box center [401, 168] width 331 height 23
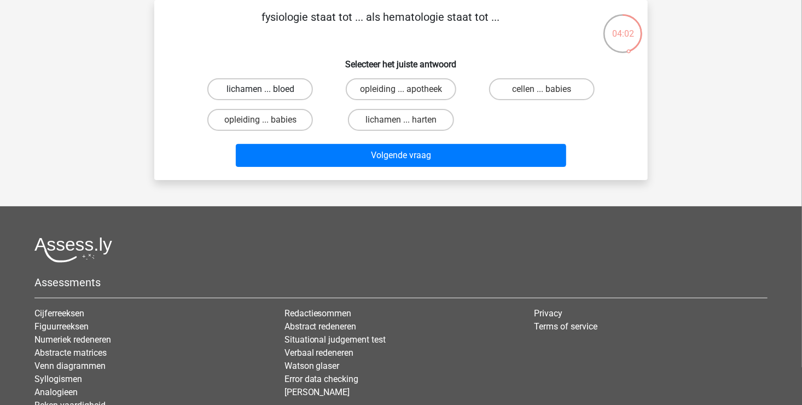
click at [283, 92] on label "lichamen ... bloed" at bounding box center [260, 89] width 106 height 22
click at [267, 92] on input "lichamen ... bloed" at bounding box center [263, 92] width 7 height 7
radio input "true"
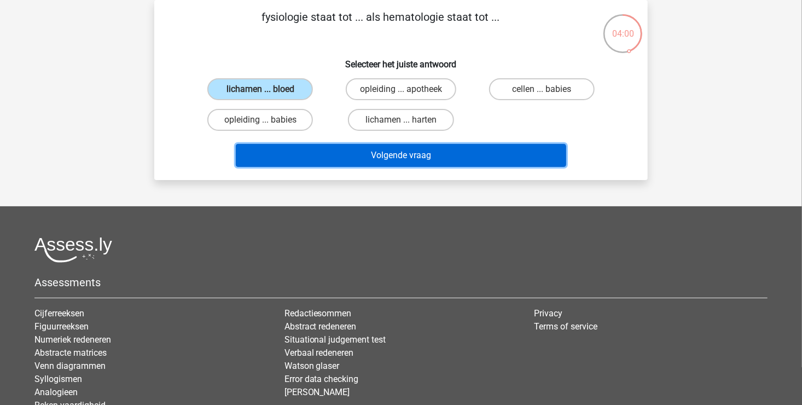
click at [390, 157] on button "Volgende vraag" at bounding box center [401, 155] width 331 height 23
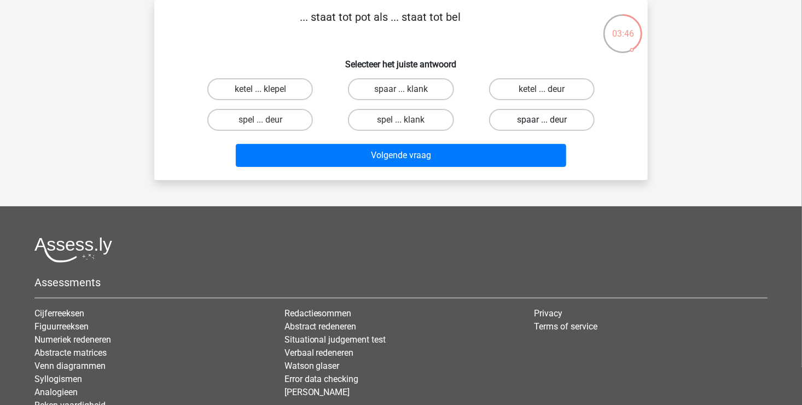
click at [524, 122] on label "spaar ... deur" at bounding box center [542, 120] width 106 height 22
click at [541, 122] on input "spaar ... deur" at bounding box center [544, 123] width 7 height 7
radio input "true"
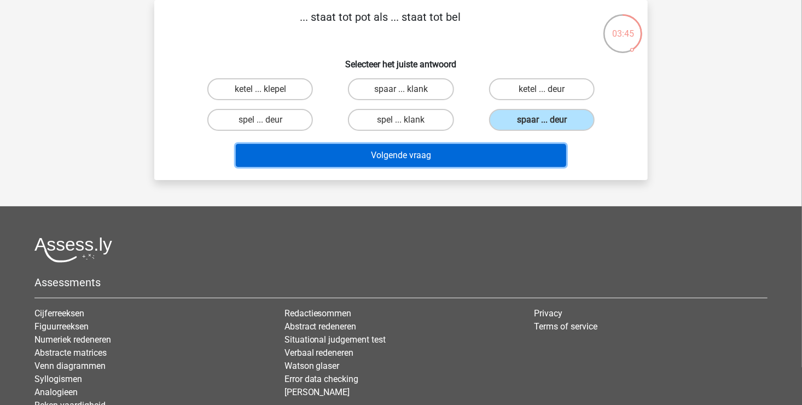
click at [396, 162] on button "Volgende vraag" at bounding box center [401, 155] width 331 height 23
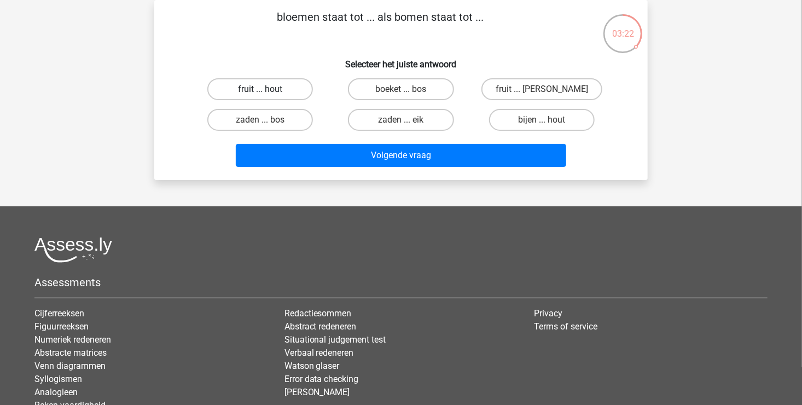
click at [284, 84] on label "fruit ... hout" at bounding box center [260, 89] width 106 height 22
click at [267, 89] on input "fruit ... hout" at bounding box center [263, 92] width 7 height 7
radio input "true"
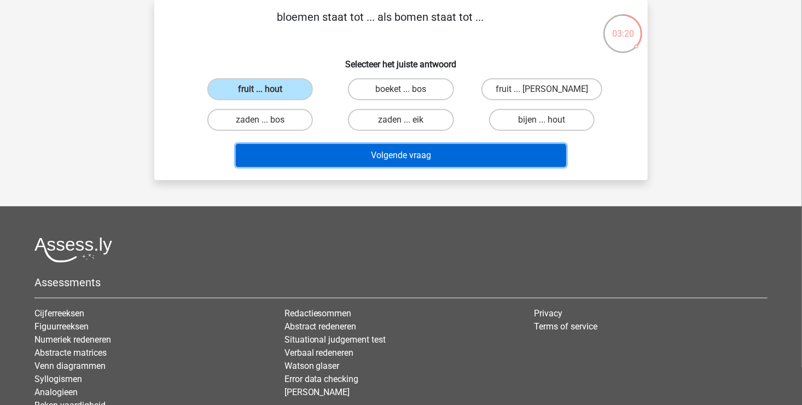
click at [445, 155] on button "Volgende vraag" at bounding box center [401, 155] width 331 height 23
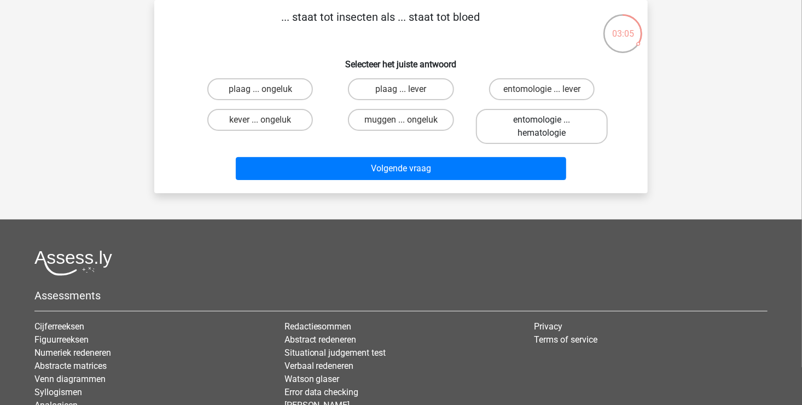
click at [556, 129] on label "entomologie ... hematologie" at bounding box center [542, 126] width 132 height 35
click at [548, 127] on input "entomologie ... hematologie" at bounding box center [544, 123] width 7 height 7
radio input "true"
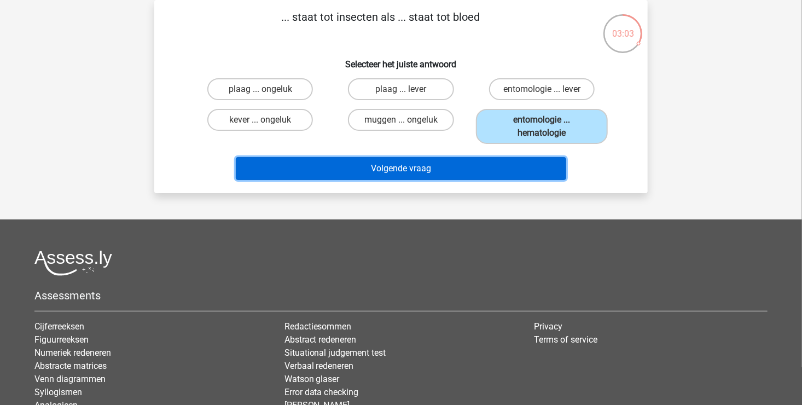
click at [399, 174] on button "Volgende vraag" at bounding box center [401, 168] width 331 height 23
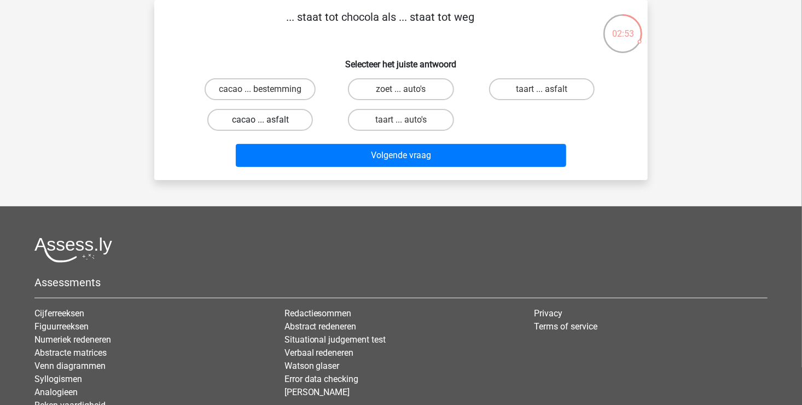
click at [270, 114] on label "cacao ... asfalt" at bounding box center [260, 120] width 106 height 22
click at [267, 120] on input "cacao ... asfalt" at bounding box center [263, 123] width 7 height 7
radio input "true"
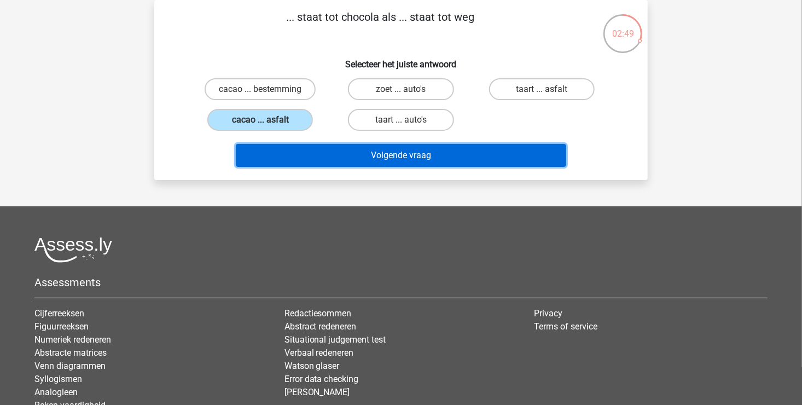
click at [407, 158] on button "Volgende vraag" at bounding box center [401, 155] width 331 height 23
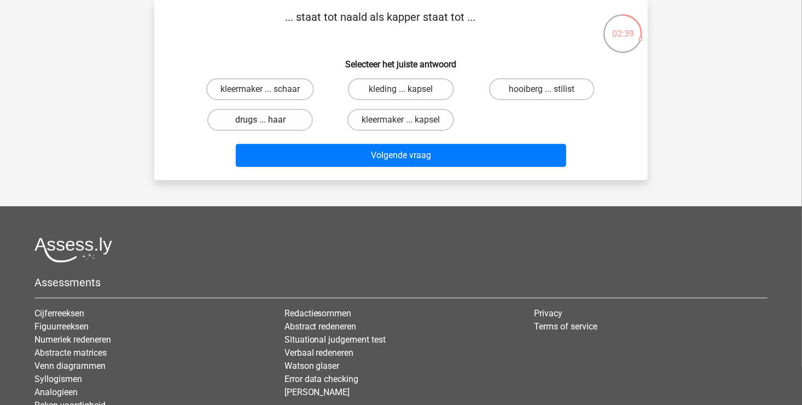
click at [291, 122] on label "drugs ... haar" at bounding box center [260, 120] width 106 height 22
click at [267, 122] on input "drugs ... haar" at bounding box center [263, 123] width 7 height 7
radio input "true"
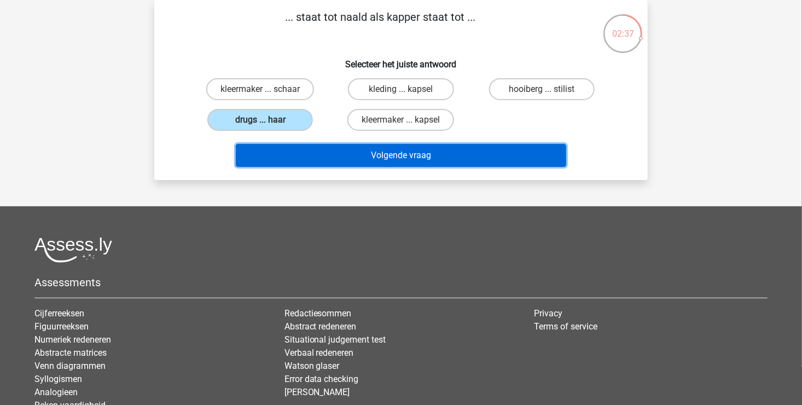
click at [402, 162] on button "Volgende vraag" at bounding box center [401, 155] width 331 height 23
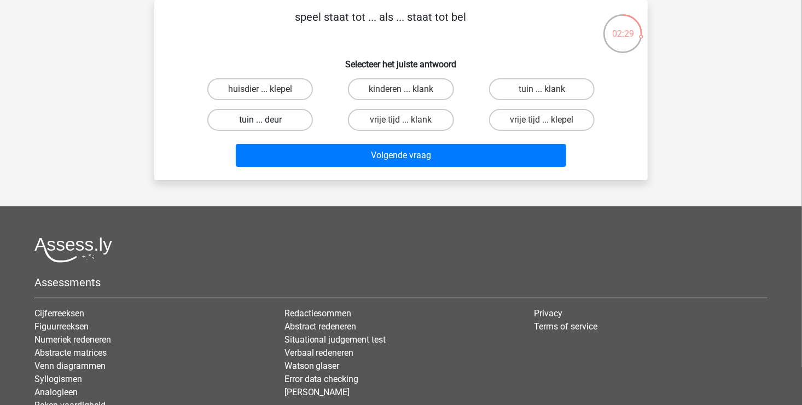
click at [279, 121] on label "tuin ... deur" at bounding box center [260, 120] width 106 height 22
click at [267, 121] on input "tuin ... deur" at bounding box center [263, 123] width 7 height 7
radio input "true"
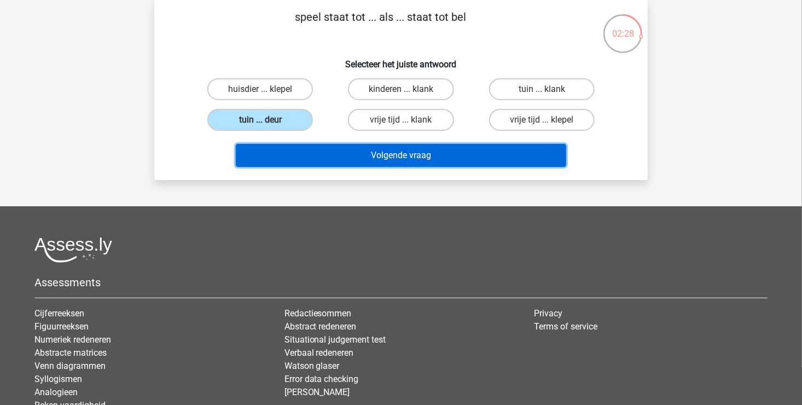
click at [397, 155] on button "Volgende vraag" at bounding box center [401, 155] width 331 height 23
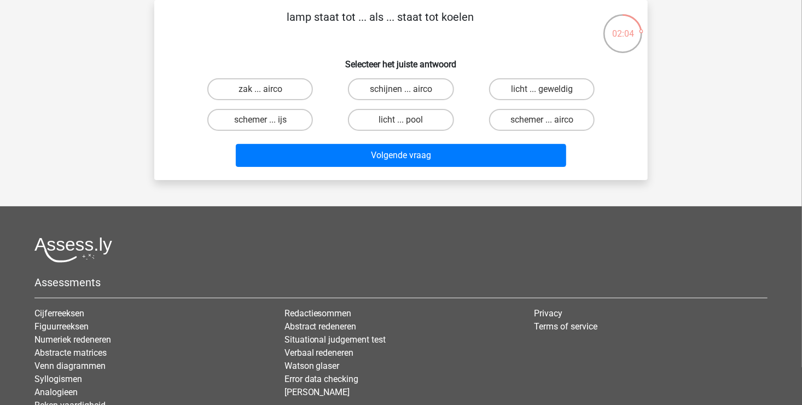
click at [404, 92] on input "schijnen ... airco" at bounding box center [404, 92] width 7 height 7
radio input "true"
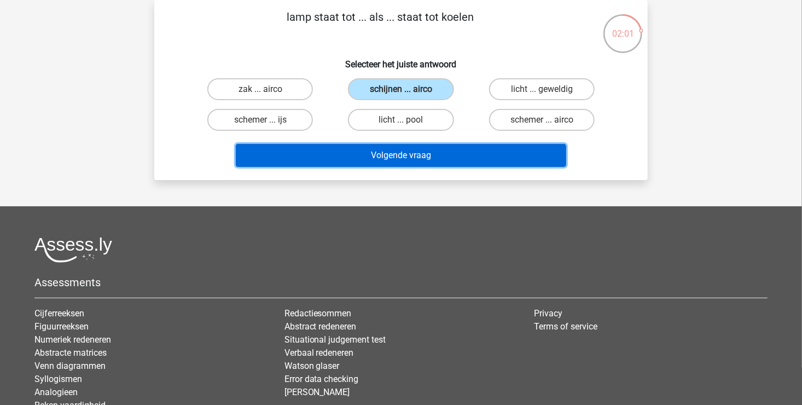
click at [416, 156] on button "Volgende vraag" at bounding box center [401, 155] width 331 height 23
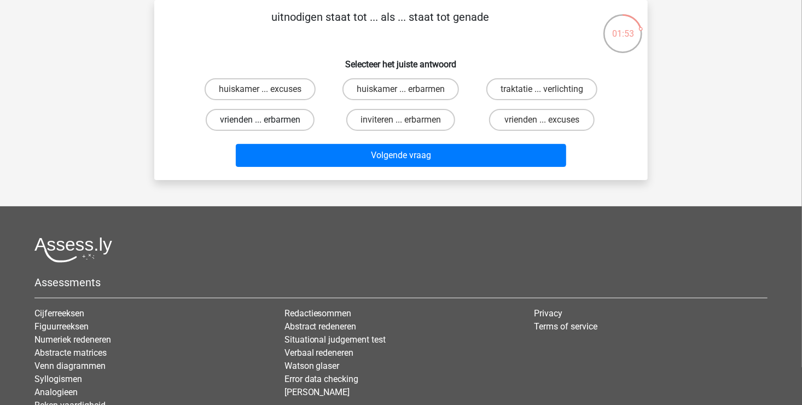
click at [284, 120] on label "vrienden ... erbarmen" at bounding box center [260, 120] width 109 height 22
click at [267, 120] on input "vrienden ... erbarmen" at bounding box center [263, 123] width 7 height 7
radio input "true"
click at [387, 118] on label "inviteren ... erbarmen" at bounding box center [400, 120] width 109 height 22
click at [401, 120] on input "inviteren ... erbarmen" at bounding box center [404, 123] width 7 height 7
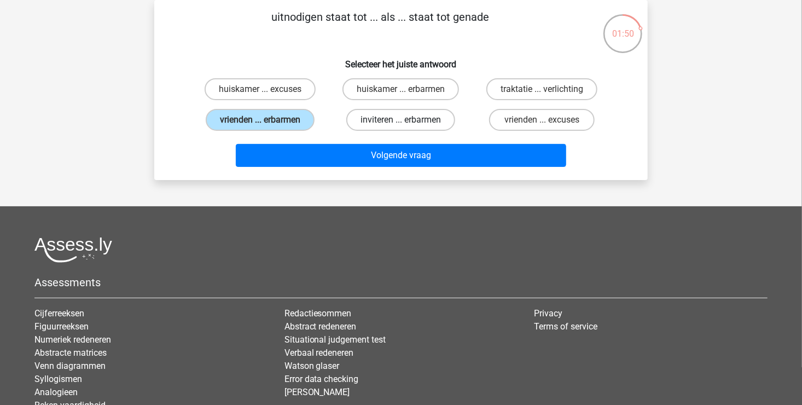
radio input "true"
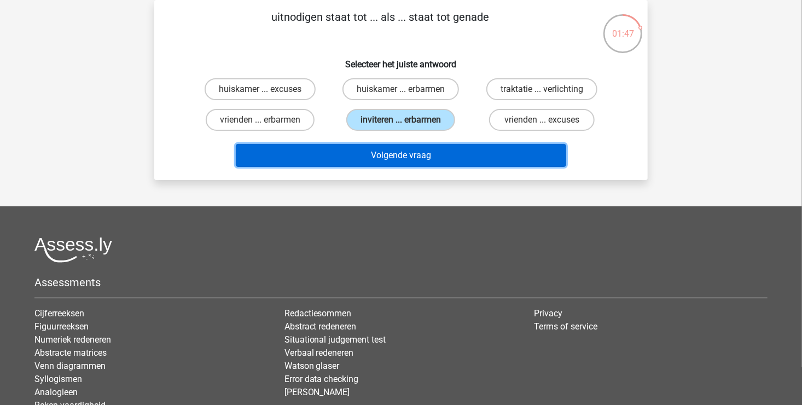
click at [396, 160] on button "Volgende vraag" at bounding box center [401, 155] width 331 height 23
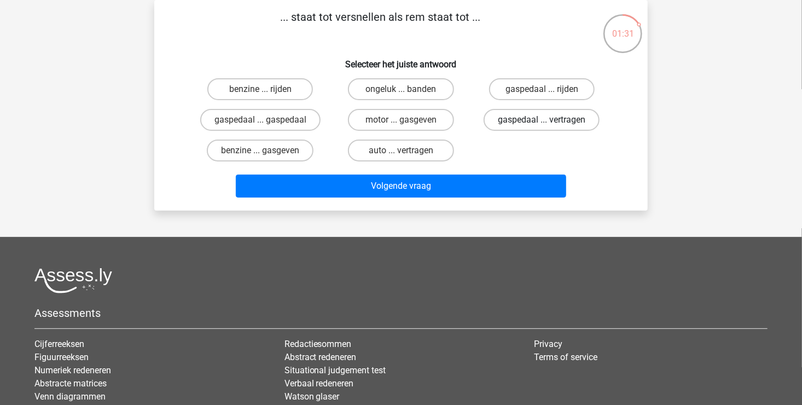
click at [518, 118] on label "gaspedaal ... vertragen" at bounding box center [541, 120] width 116 height 22
click at [541, 120] on input "gaspedaal ... vertragen" at bounding box center [544, 123] width 7 height 7
radio input "true"
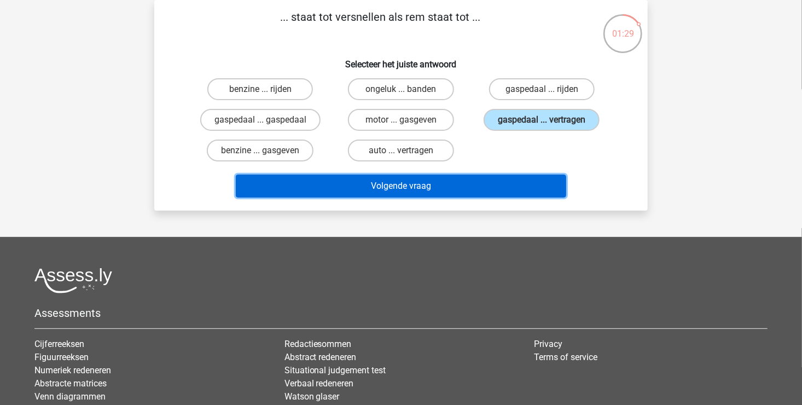
click at [388, 180] on button "Volgende vraag" at bounding box center [401, 185] width 331 height 23
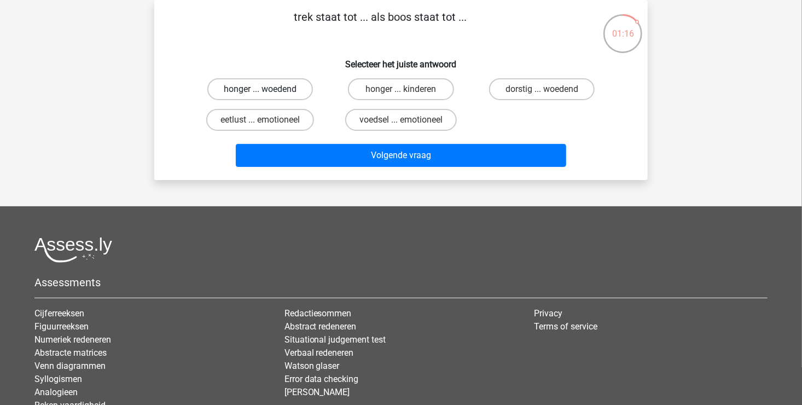
click at [285, 90] on label "honger ... woedend" at bounding box center [260, 89] width 106 height 22
click at [267, 90] on input "honger ... woedend" at bounding box center [263, 92] width 7 height 7
radio input "true"
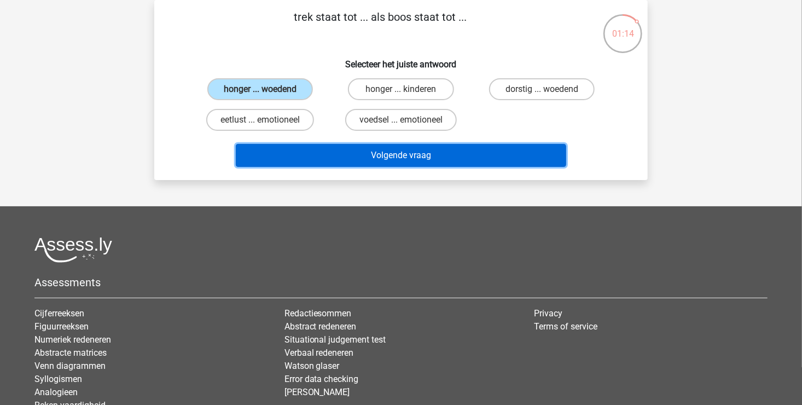
click at [414, 152] on button "Volgende vraag" at bounding box center [401, 155] width 331 height 23
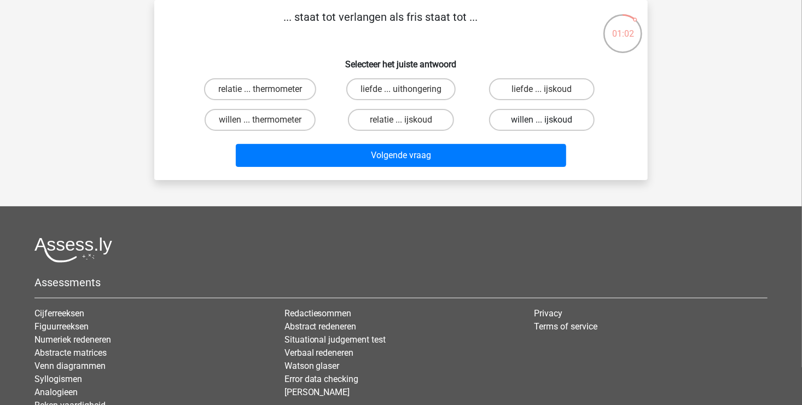
click at [557, 122] on label "willen ... ijskoud" at bounding box center [542, 120] width 106 height 22
click at [548, 122] on input "willen ... ijskoud" at bounding box center [544, 123] width 7 height 7
radio input "true"
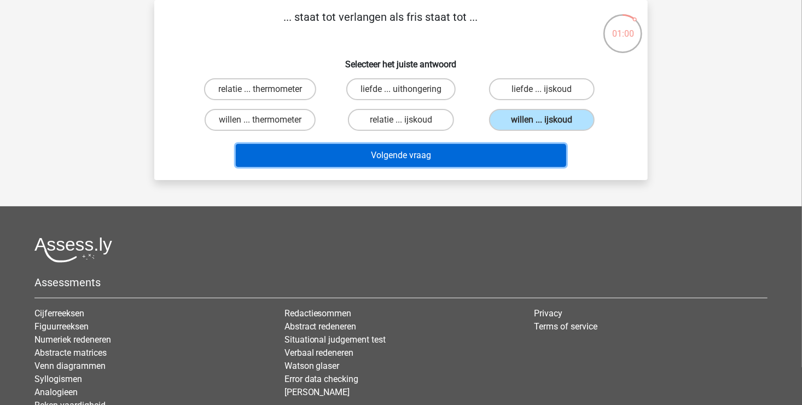
click at [407, 149] on button "Volgende vraag" at bounding box center [401, 155] width 331 height 23
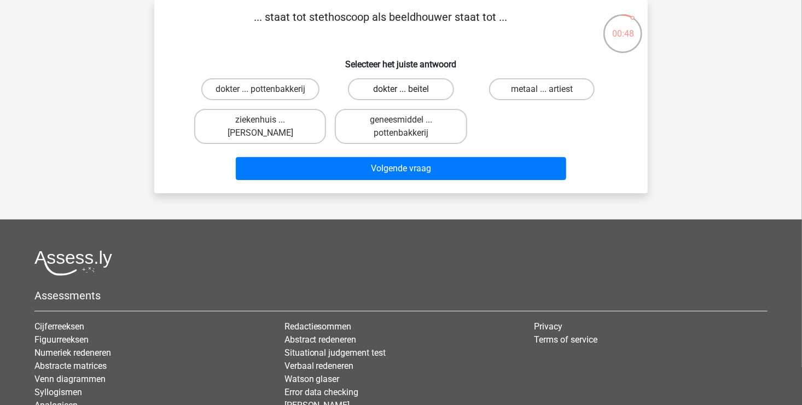
click at [426, 86] on label "dokter ... beitel" at bounding box center [401, 89] width 106 height 22
click at [408, 89] on input "dokter ... beitel" at bounding box center [404, 92] width 7 height 7
radio input "true"
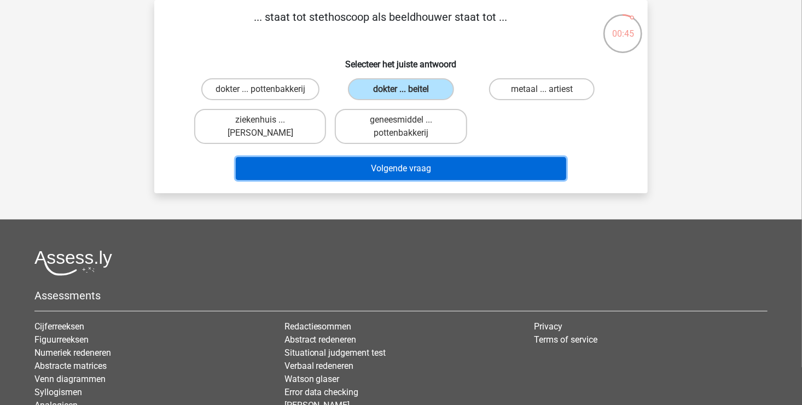
click at [418, 169] on button "Volgende vraag" at bounding box center [401, 168] width 331 height 23
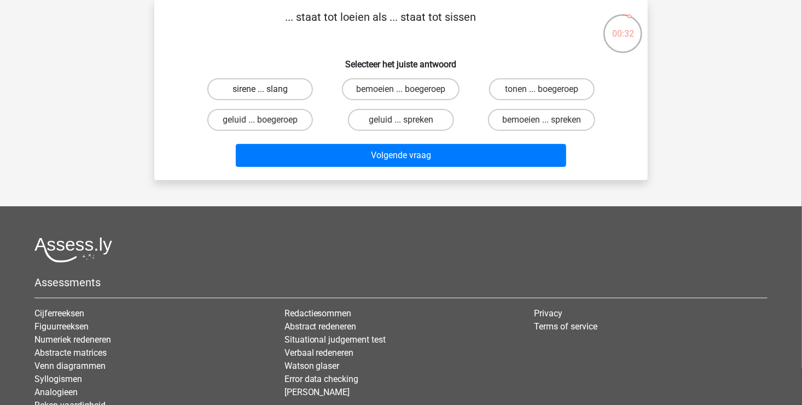
click at [278, 91] on label "sirene ... slang" at bounding box center [260, 89] width 106 height 22
click at [267, 91] on input "sirene ... slang" at bounding box center [263, 92] width 7 height 7
radio input "true"
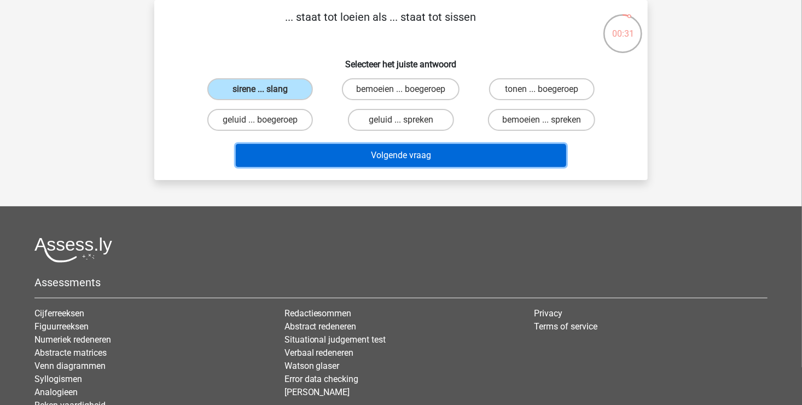
click at [442, 160] on button "Volgende vraag" at bounding box center [401, 155] width 331 height 23
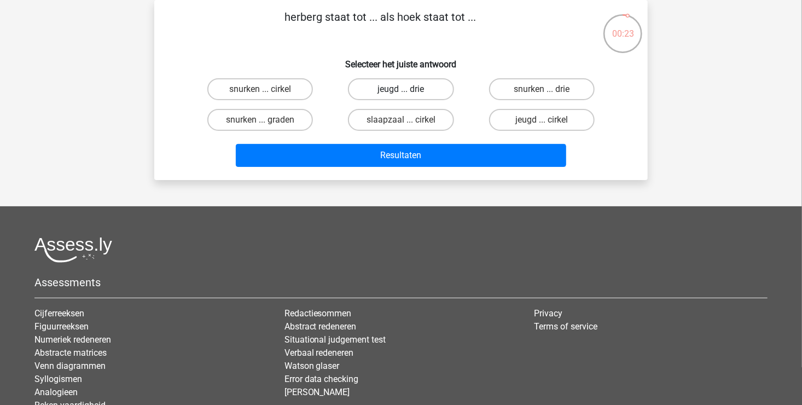
click at [400, 91] on label "jeugd ... drie" at bounding box center [401, 89] width 106 height 22
click at [401, 91] on input "jeugd ... drie" at bounding box center [404, 92] width 7 height 7
radio input "true"
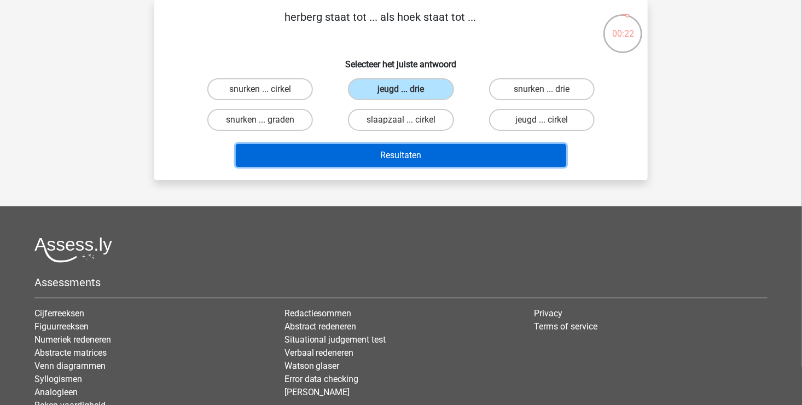
click at [401, 157] on button "Resultaten" at bounding box center [401, 155] width 331 height 23
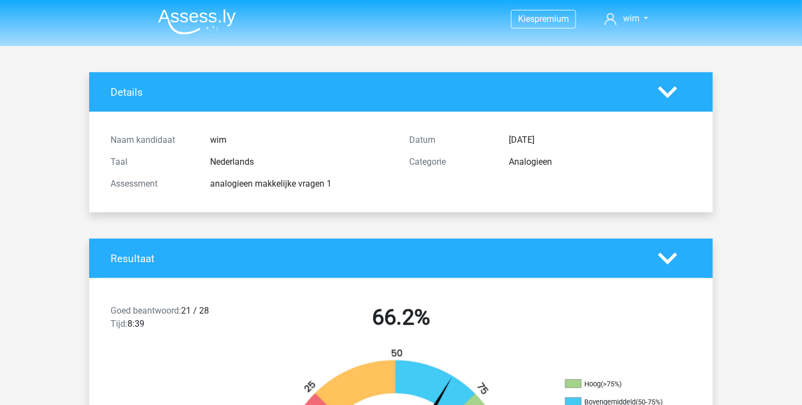
click at [419, 247] on div "Resultaat" at bounding box center [400, 257] width 623 height 39
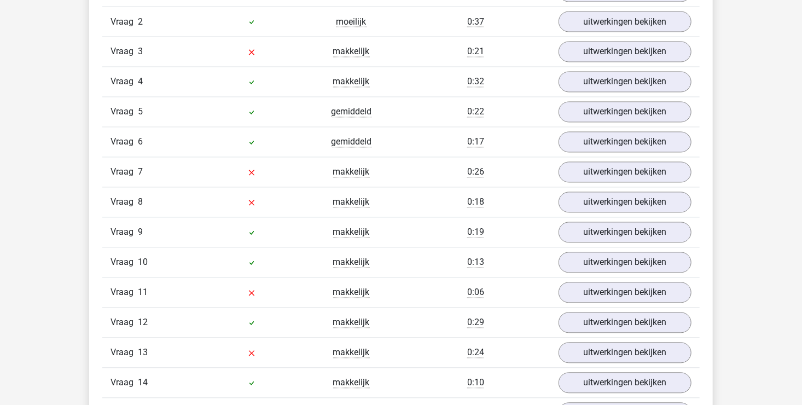
scroll to position [984, 0]
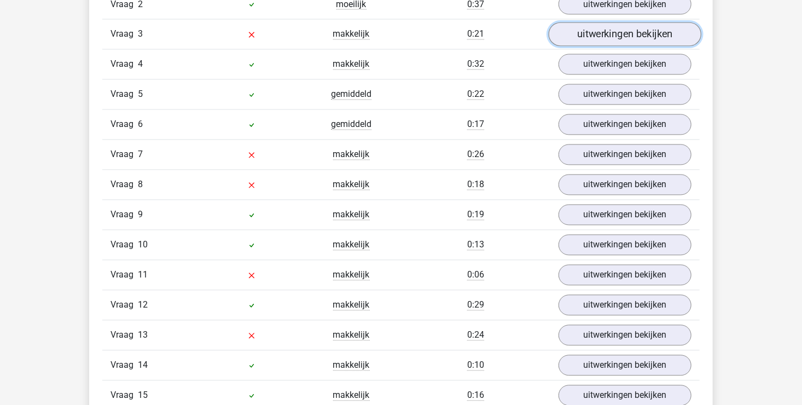
click at [606, 24] on link "uitwerkingen bekijken" at bounding box center [624, 34] width 153 height 24
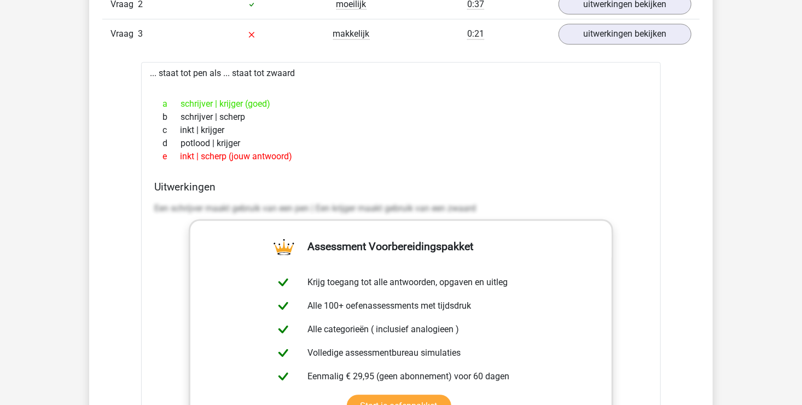
click at [639, 46] on div "Vraag 3 makkelijk 0:21 uitwerkingen bekijken" at bounding box center [400, 34] width 597 height 30
click at [641, 30] on link "uitwerkingen bekijken" at bounding box center [624, 34] width 153 height 24
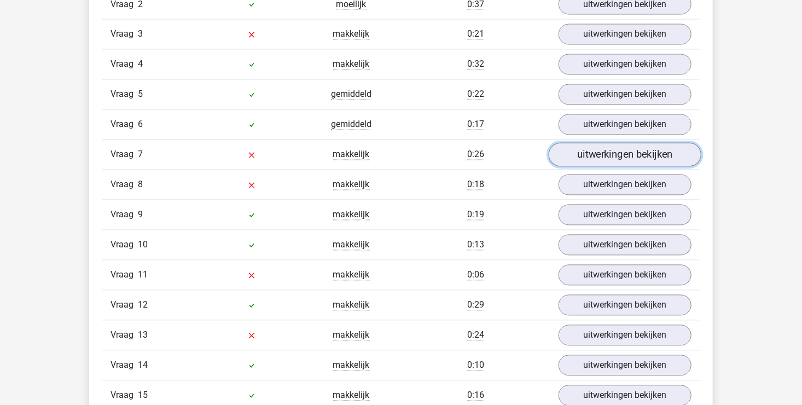
click at [598, 154] on link "uitwerkingen bekijken" at bounding box center [624, 155] width 153 height 24
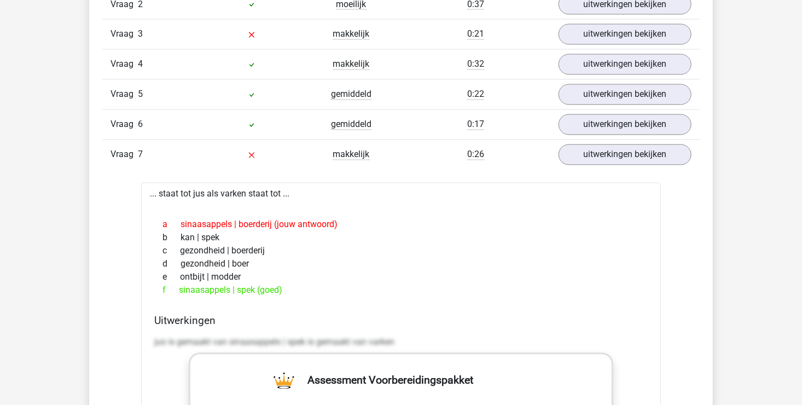
click at [601, 165] on div "Vraag 7 makkelijk 0:26 uitwerkingen bekijken" at bounding box center [400, 154] width 597 height 30
click at [614, 143] on link "uitwerkingen bekijken" at bounding box center [624, 155] width 153 height 24
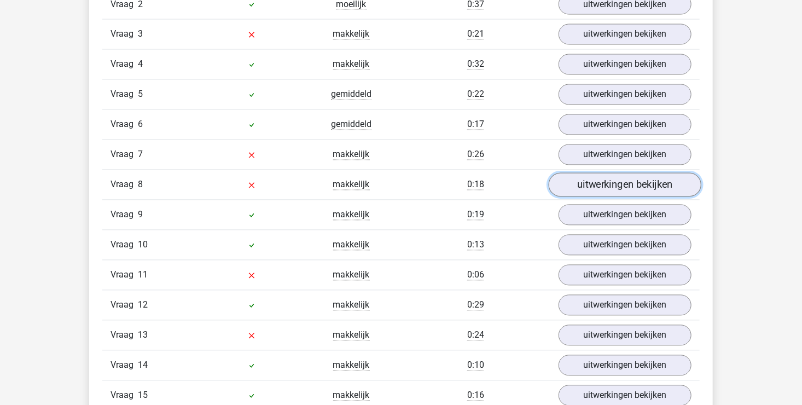
click at [603, 187] on link "uitwerkingen bekijken" at bounding box center [624, 185] width 153 height 24
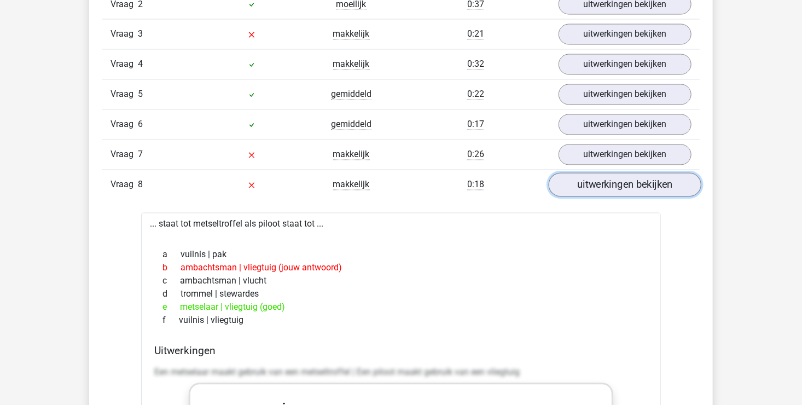
click at [603, 187] on link "uitwerkingen bekijken" at bounding box center [624, 185] width 153 height 24
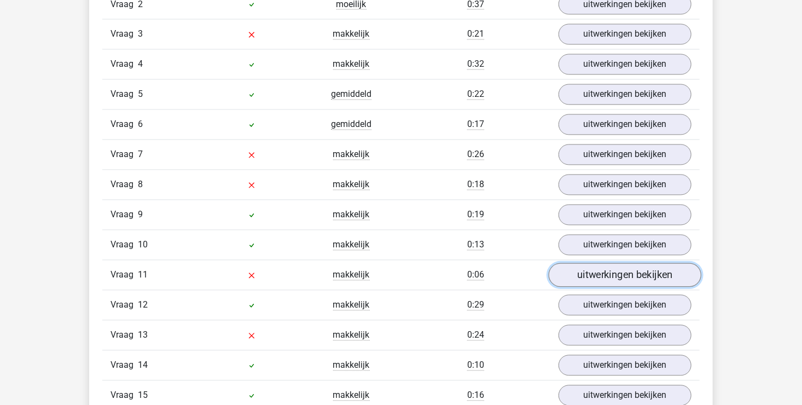
click at [595, 268] on link "uitwerkingen bekijken" at bounding box center [624, 275] width 153 height 24
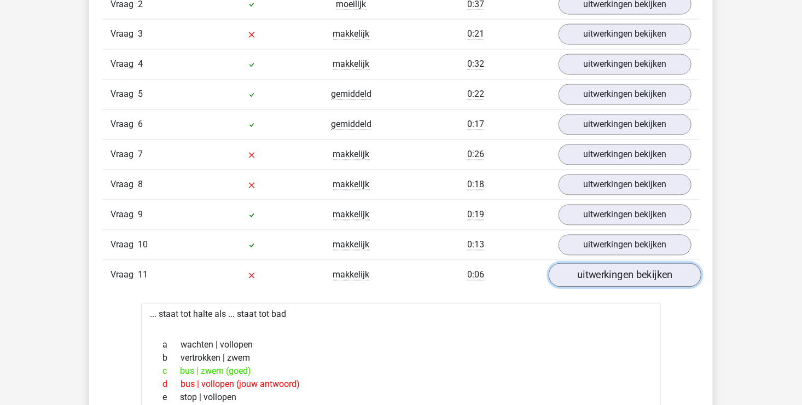
click at [595, 268] on link "uitwerkingen bekijken" at bounding box center [624, 275] width 153 height 24
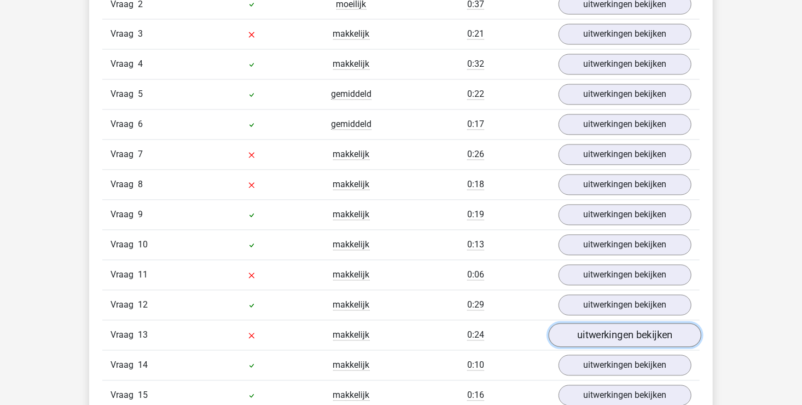
click at [597, 323] on link "uitwerkingen bekijken" at bounding box center [624, 335] width 153 height 24
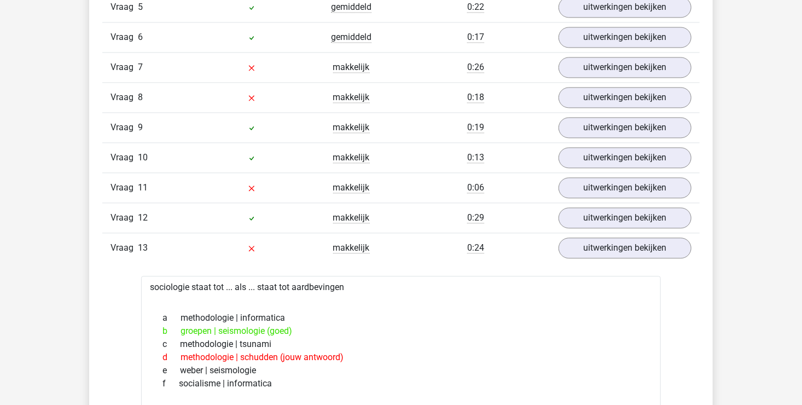
scroll to position [1094, 0]
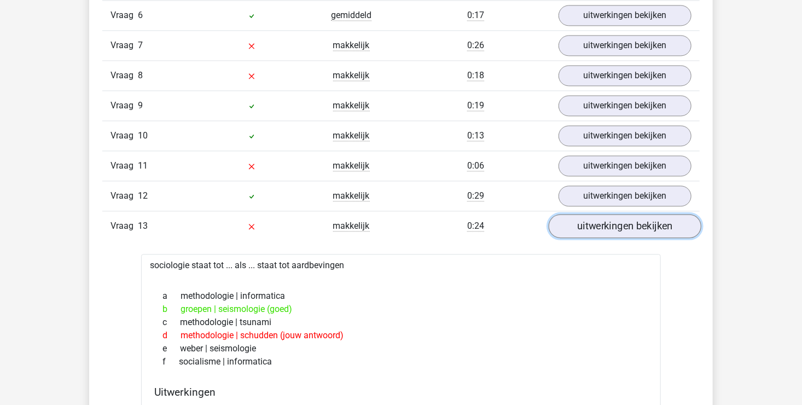
click at [614, 221] on link "uitwerkingen bekijken" at bounding box center [624, 226] width 153 height 24
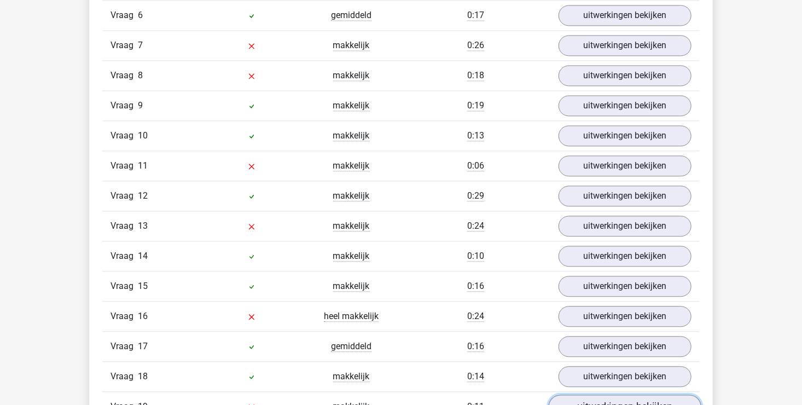
click at [676, 400] on link "uitwerkingen bekijken" at bounding box center [624, 406] width 153 height 24
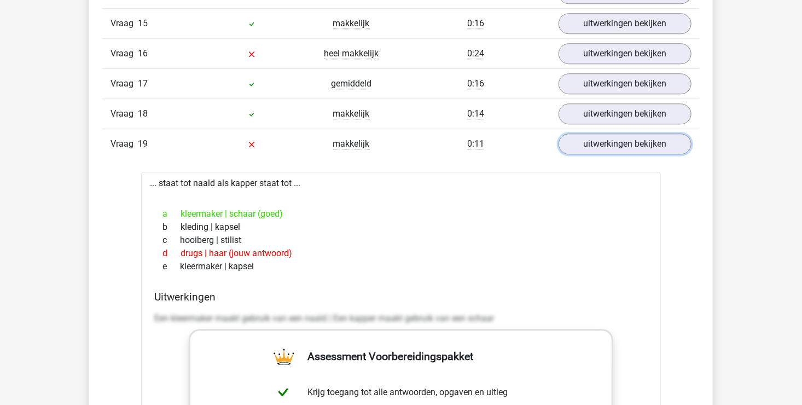
scroll to position [1385, 0]
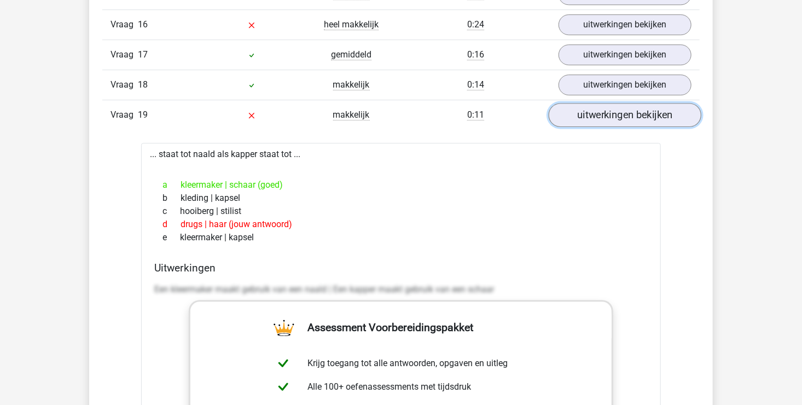
click at [647, 114] on link "uitwerkingen bekijken" at bounding box center [624, 115] width 153 height 24
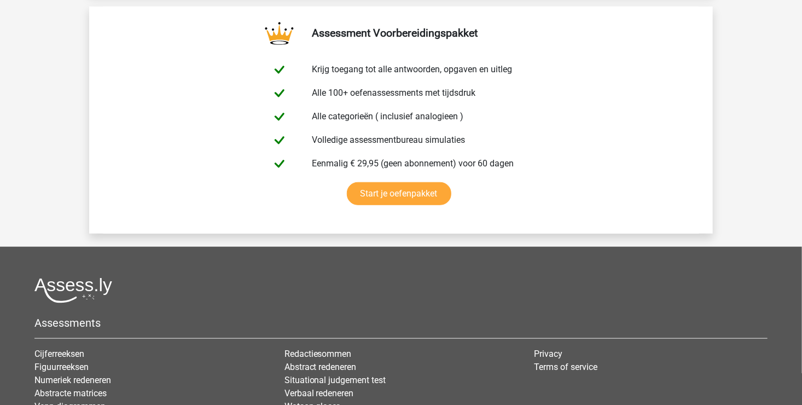
scroll to position [2450, 0]
